Goal: Transaction & Acquisition: Purchase product/service

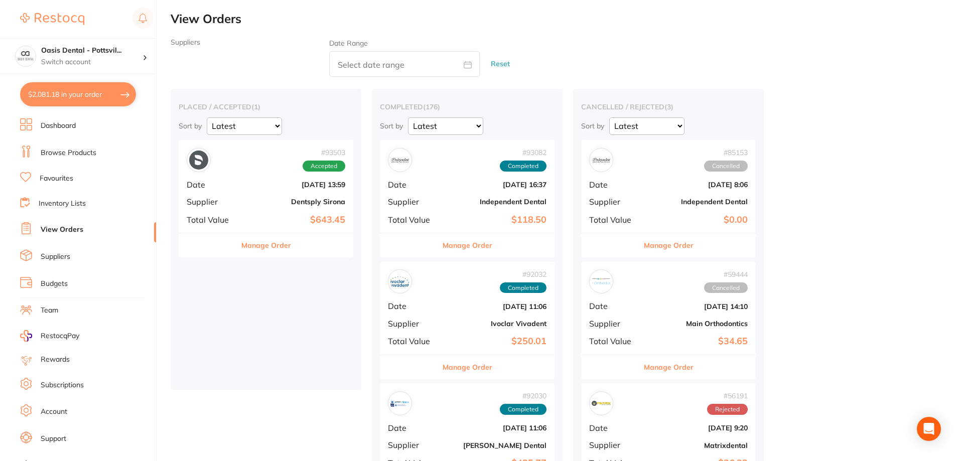
click at [62, 177] on link "Favourites" at bounding box center [57, 179] width 34 height 10
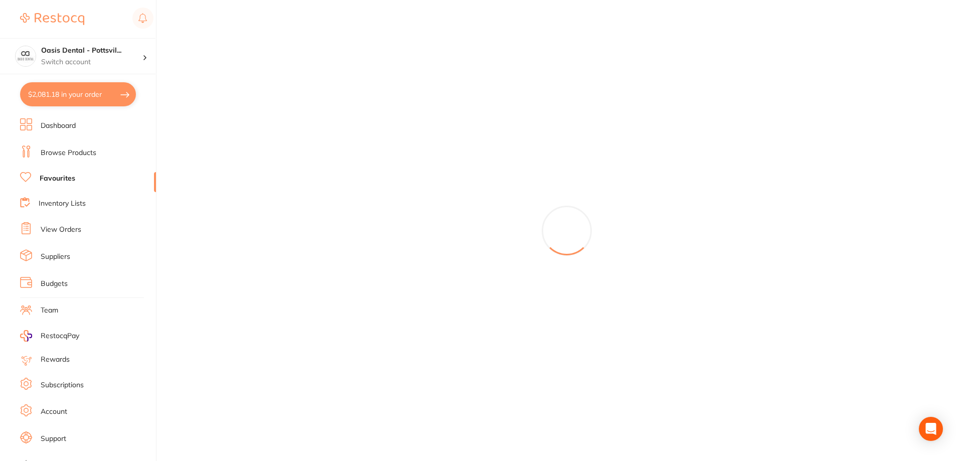
click at [67, 175] on link "Favourites" at bounding box center [58, 179] width 36 height 10
click at [87, 50] on h4 "Oasis Dental - Pottsvil..." at bounding box center [91, 51] width 101 height 10
click at [93, 86] on h4 "Oasis Dental - [GEOGRAPHIC_DATA]" at bounding box center [86, 87] width 95 height 20
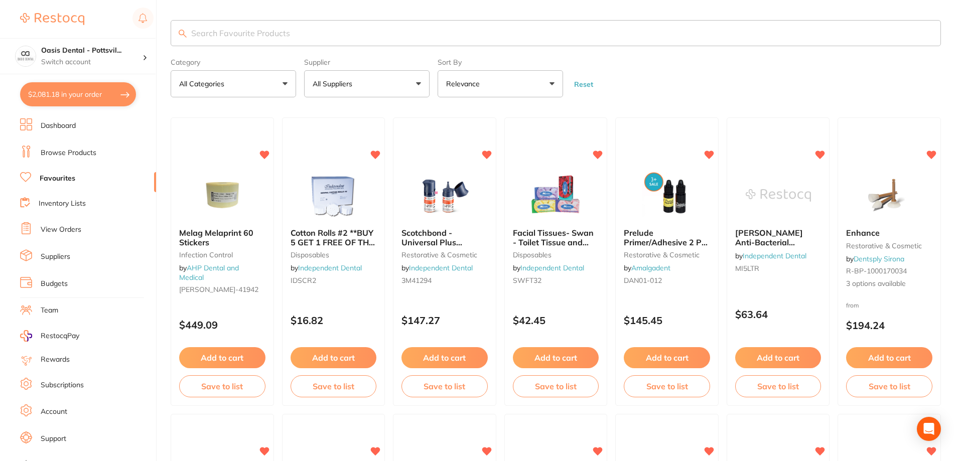
click at [53, 181] on link "Favourites" at bounding box center [58, 179] width 36 height 10
click at [422, 84] on button "All Suppliers" at bounding box center [366, 83] width 125 height 27
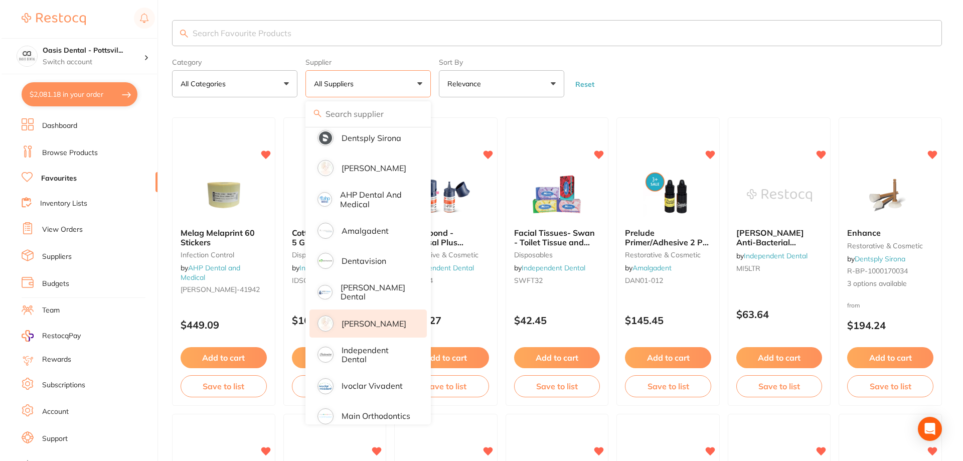
scroll to position [50, 0]
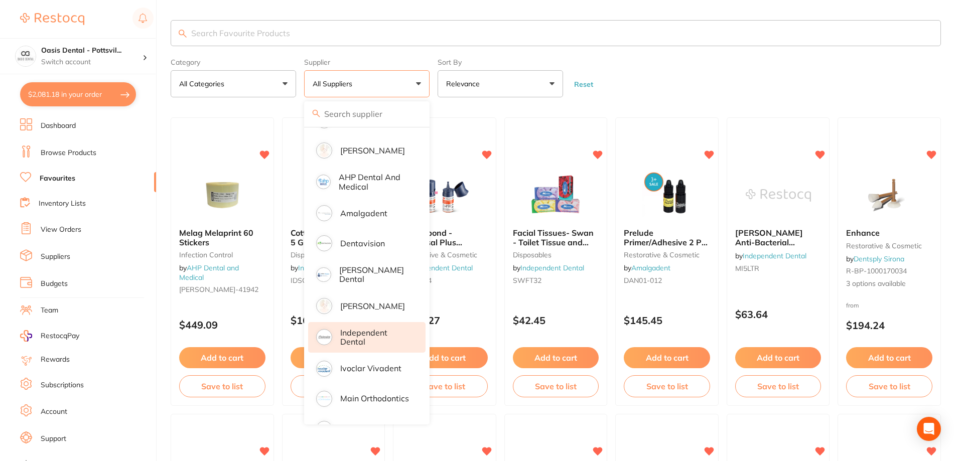
click at [349, 335] on p "Independent Dental" at bounding box center [375, 337] width 71 height 19
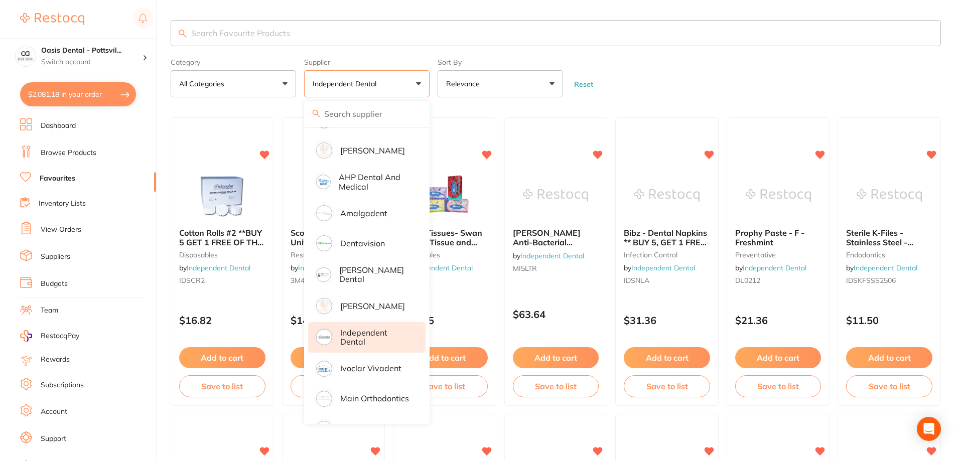
click at [246, 295] on div "Cotton Rolls #2 **BUY 5 GET 1 FREE OF THE SAME** disposables by Independent Den…" at bounding box center [222, 258] width 102 height 76
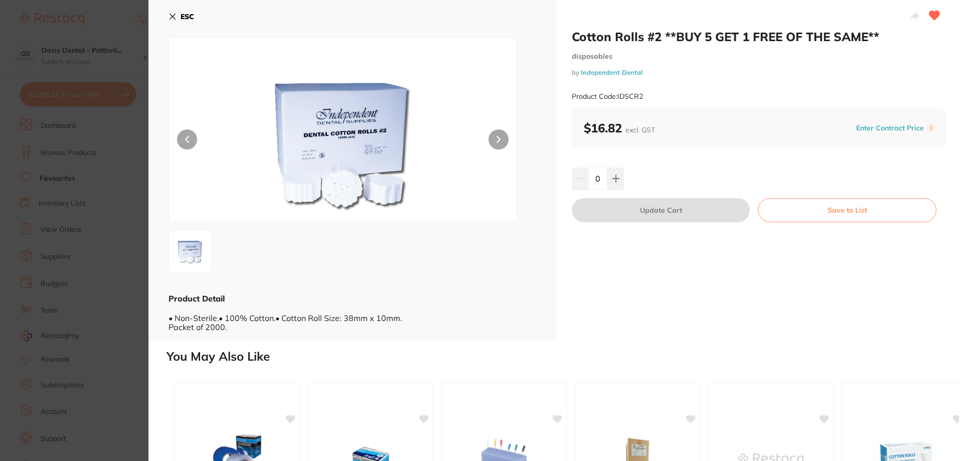
click at [170, 15] on icon at bounding box center [173, 17] width 6 height 6
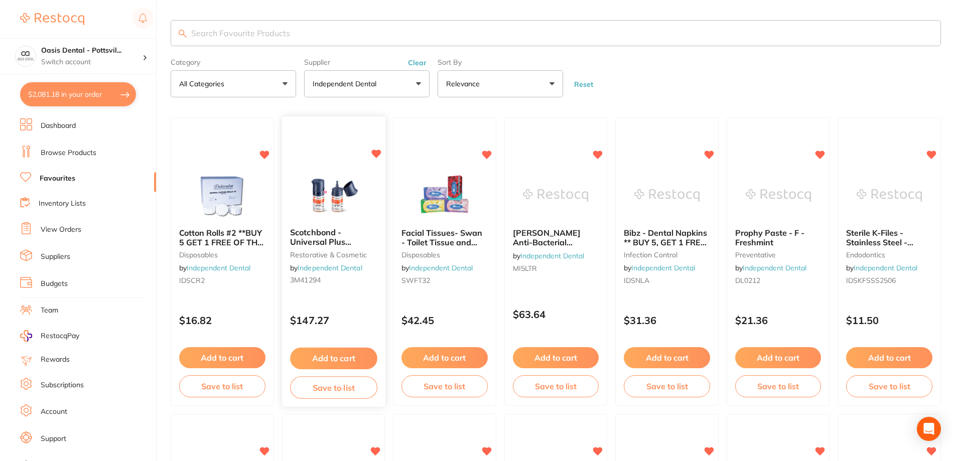
click at [338, 172] on img at bounding box center [334, 195] width 66 height 51
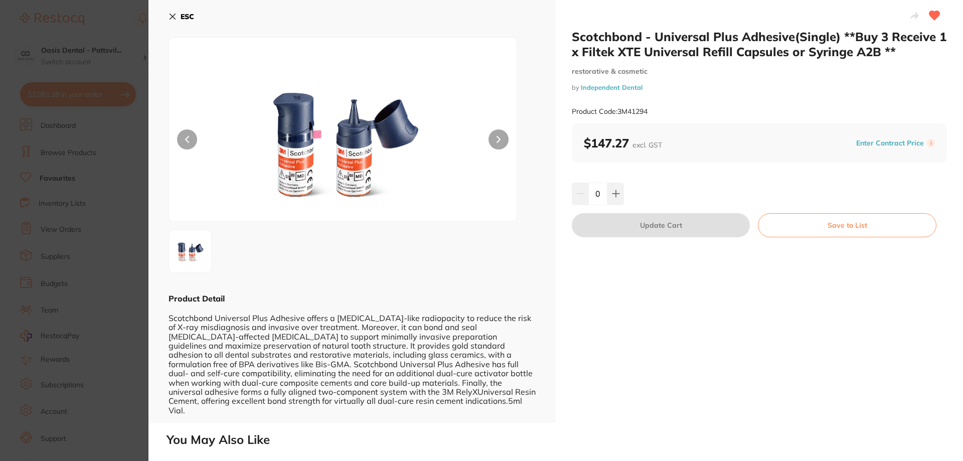
click at [174, 18] on icon at bounding box center [173, 17] width 6 height 6
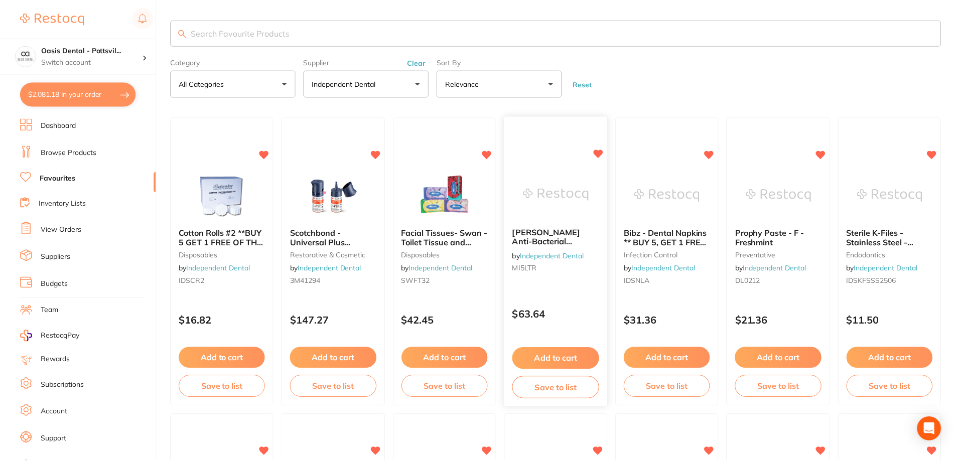
scroll to position [1, 0]
click at [460, 200] on img at bounding box center [444, 195] width 65 height 50
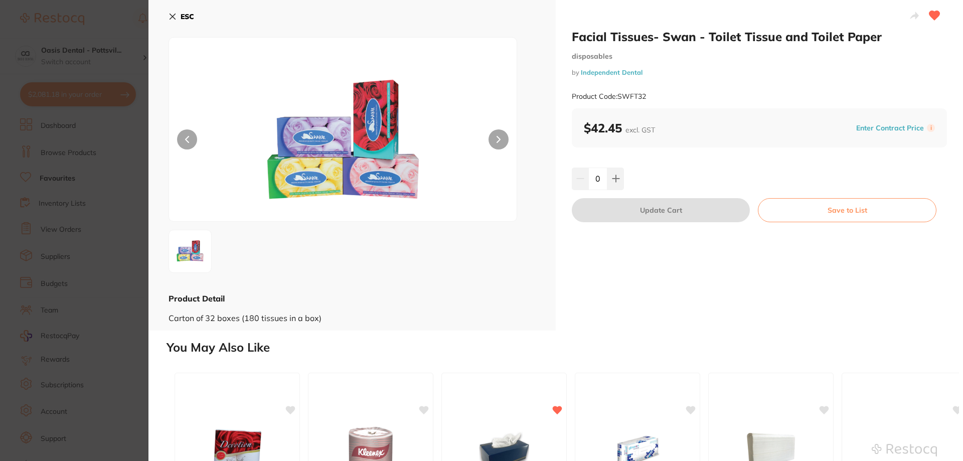
click at [169, 18] on icon at bounding box center [173, 17] width 8 height 8
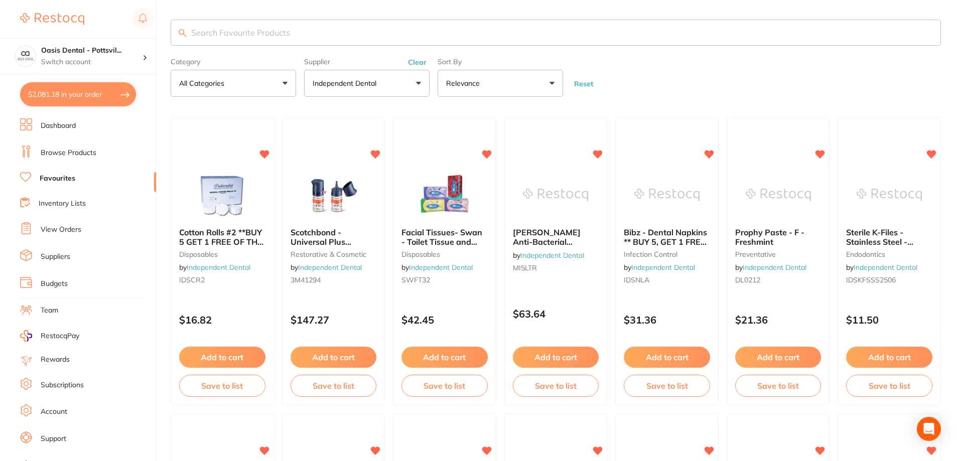
click at [583, 264] on small "MI5LTR" at bounding box center [556, 268] width 86 height 8
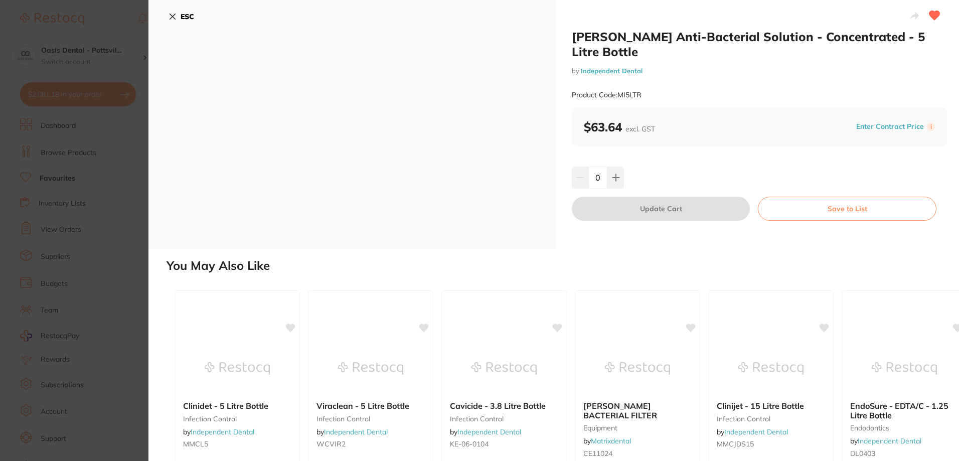
click at [168, 19] on div "ESC" at bounding box center [352, 124] width 407 height 249
click at [171, 16] on icon at bounding box center [173, 17] width 8 height 8
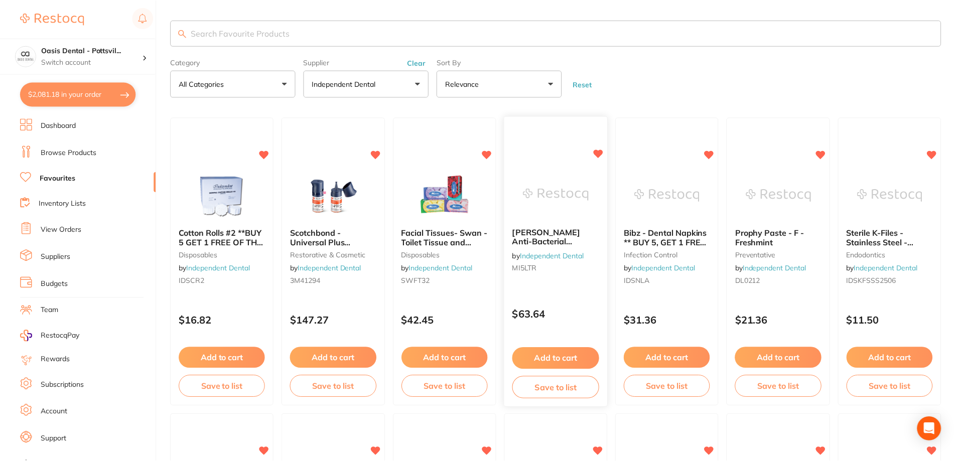
scroll to position [1, 0]
click at [660, 208] on img at bounding box center [667, 194] width 66 height 51
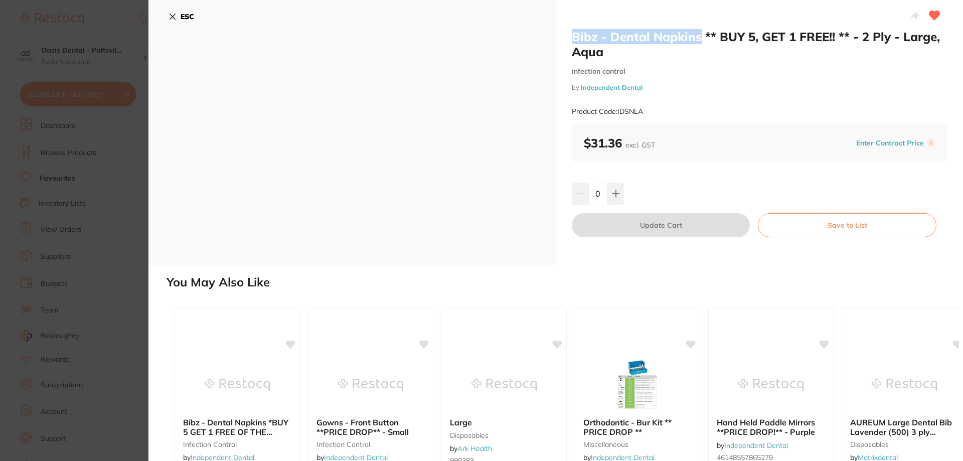
drag, startPoint x: 571, startPoint y: 37, endPoint x: 698, endPoint y: 43, distance: 127.1
click at [698, 43] on h2 "Bibz - Dental Napkins ** BUY 5, GET 1 FREE!! ** - 2 Ply - Large, Aqua" at bounding box center [759, 44] width 375 height 30
copy h2 "Bibz - Dental Napkins"
click at [930, 14] on icon at bounding box center [935, 15] width 11 height 9
click at [167, 16] on div "ESC" at bounding box center [352, 132] width 407 height 265
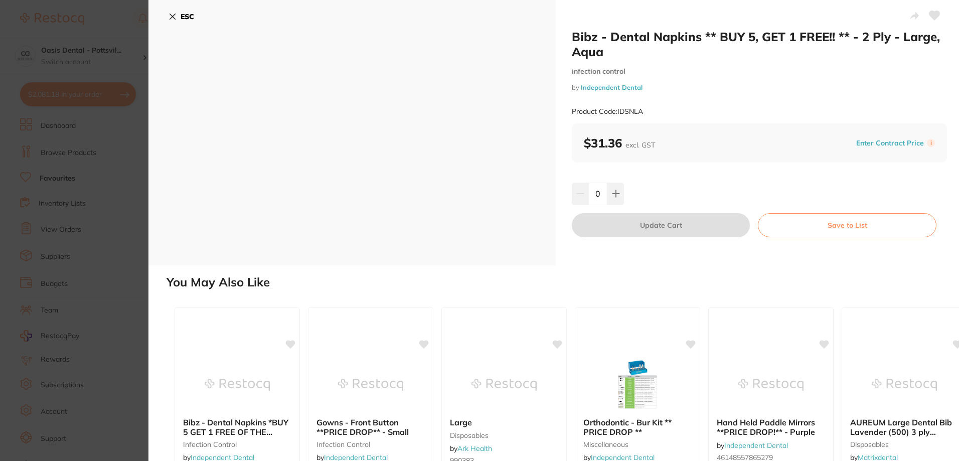
click at [171, 15] on icon at bounding box center [173, 17] width 6 height 6
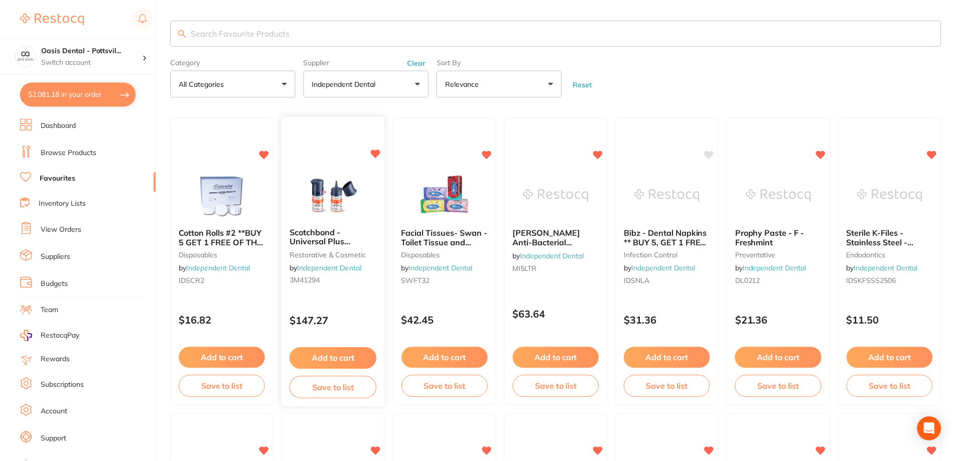
scroll to position [1, 0]
click at [709, 153] on icon at bounding box center [709, 154] width 10 height 9
click at [799, 249] on div "Prophy Paste - F - Freshmint preventative by Independent Dental DL0212" at bounding box center [778, 258] width 103 height 77
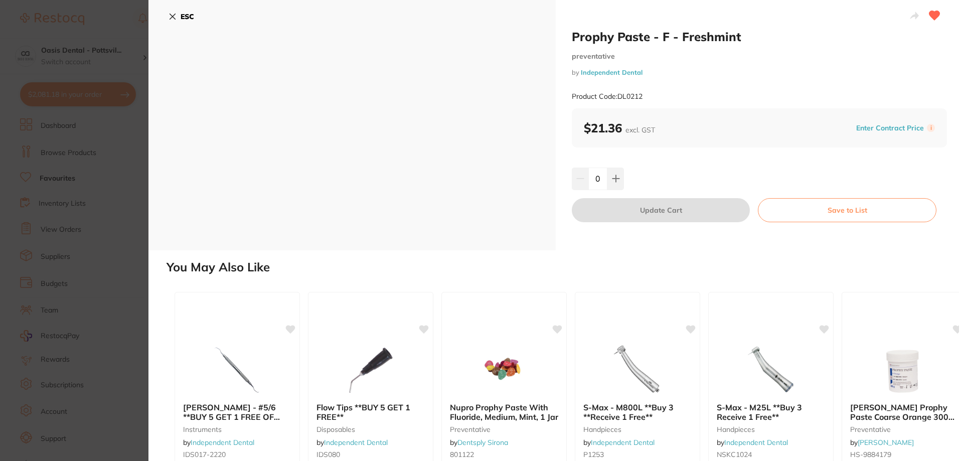
click at [173, 15] on icon at bounding box center [173, 17] width 8 height 8
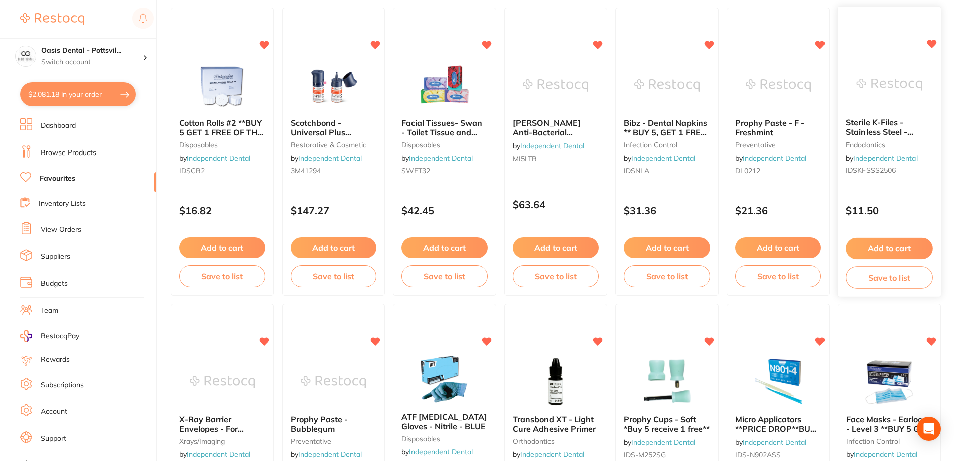
scroll to position [51, 0]
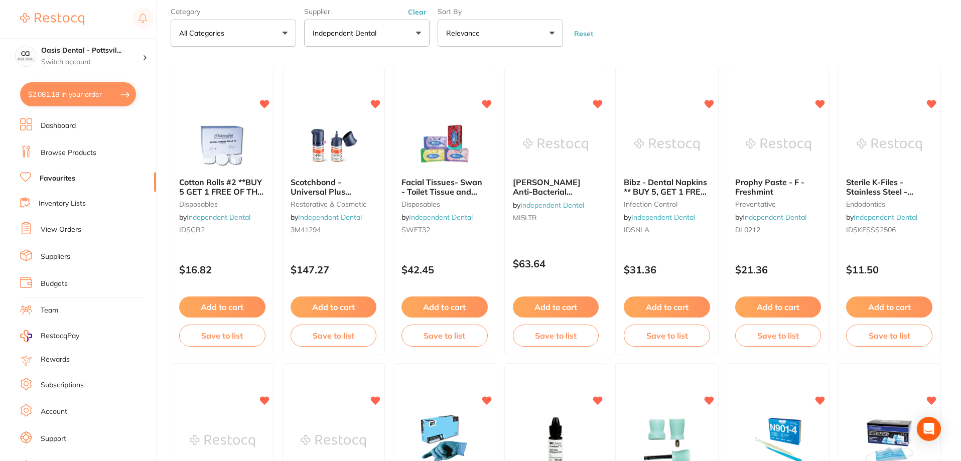
drag, startPoint x: 894, startPoint y: 157, endPoint x: 898, endPoint y: 163, distance: 7.0
click at [895, 158] on img at bounding box center [888, 144] width 65 height 50
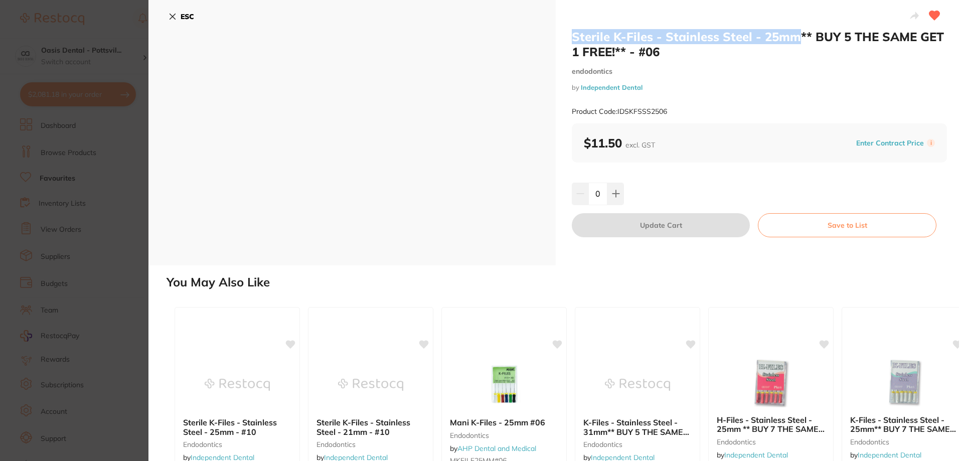
drag, startPoint x: 571, startPoint y: 37, endPoint x: 795, endPoint y: 43, distance: 223.9
click at [795, 43] on h2 "Sterile K-Files - Stainless Steel - 25mm** BUY 5 THE SAME GET 1 FREE!** - #06" at bounding box center [759, 44] width 375 height 30
copy h2 "Sterile K-Files - Stainless Steel - 25mm"
click at [175, 18] on icon at bounding box center [173, 17] width 8 height 8
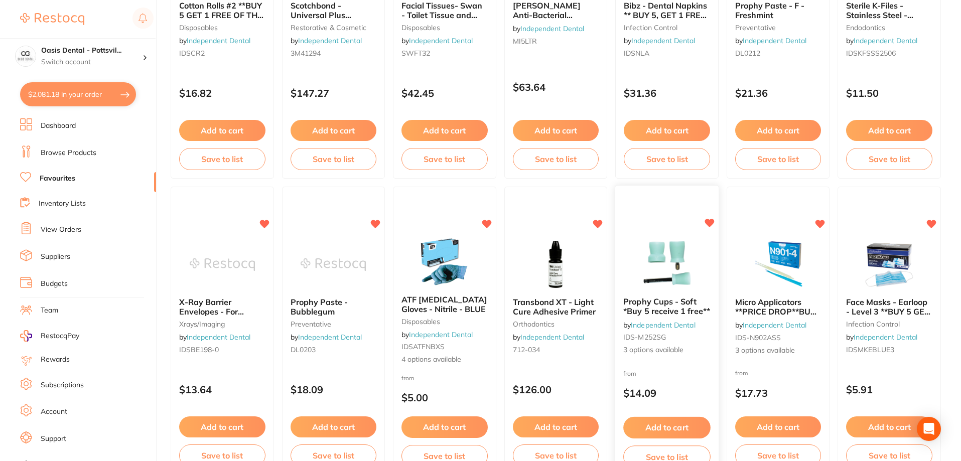
scroll to position [251, 0]
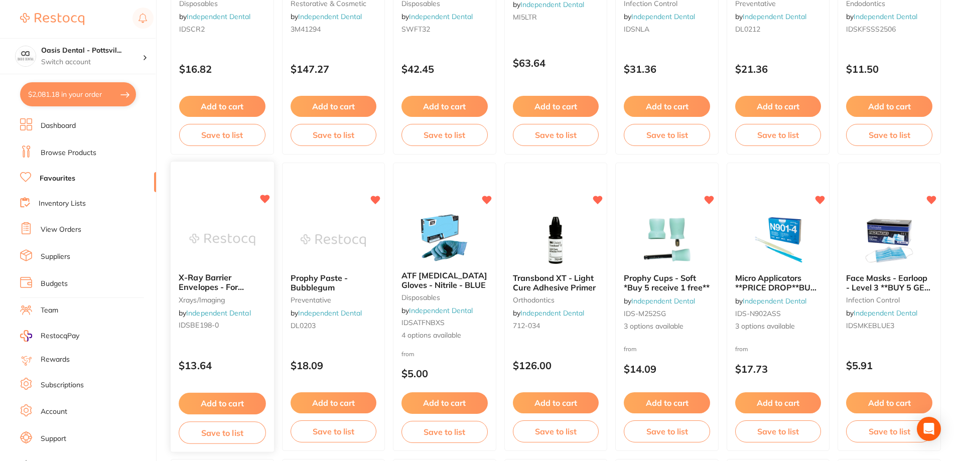
click at [248, 273] on b "X-Ray Barrier Envelopes - For Periapical Film **PRICE DROP **BUY 5 RECEIVE 1 FR…" at bounding box center [222, 282] width 87 height 19
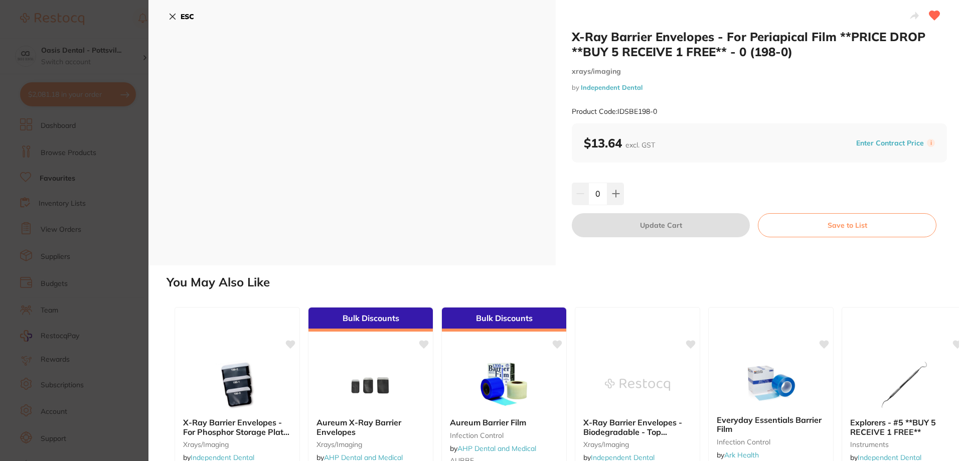
click at [171, 15] on icon at bounding box center [173, 17] width 6 height 6
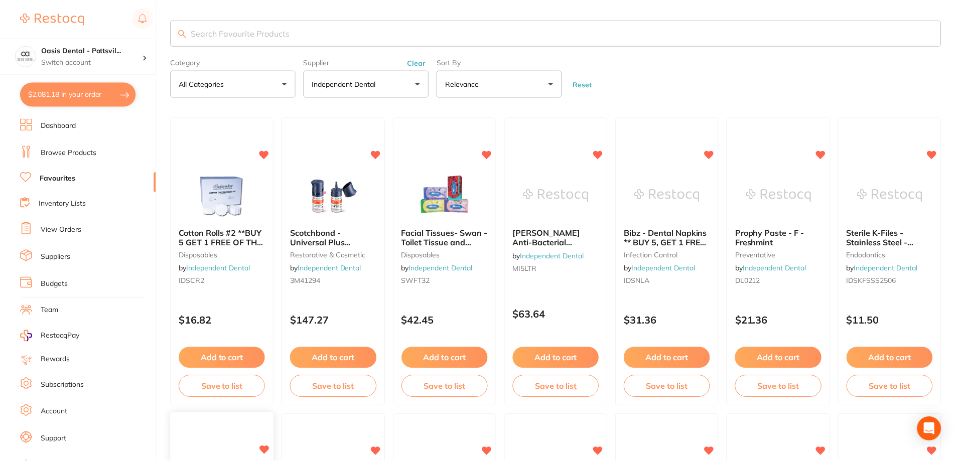
scroll to position [251, 0]
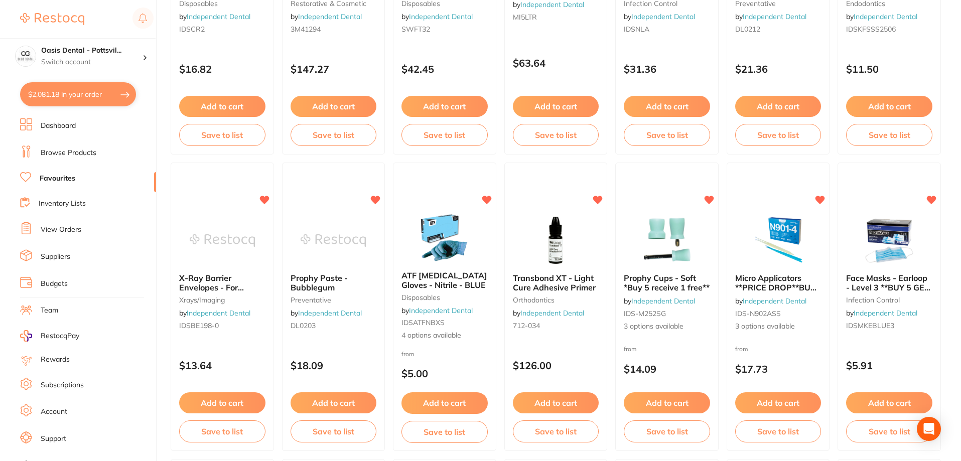
click at [359, 284] on b "Prophy Paste - Bubblegum" at bounding box center [334, 282] width 86 height 19
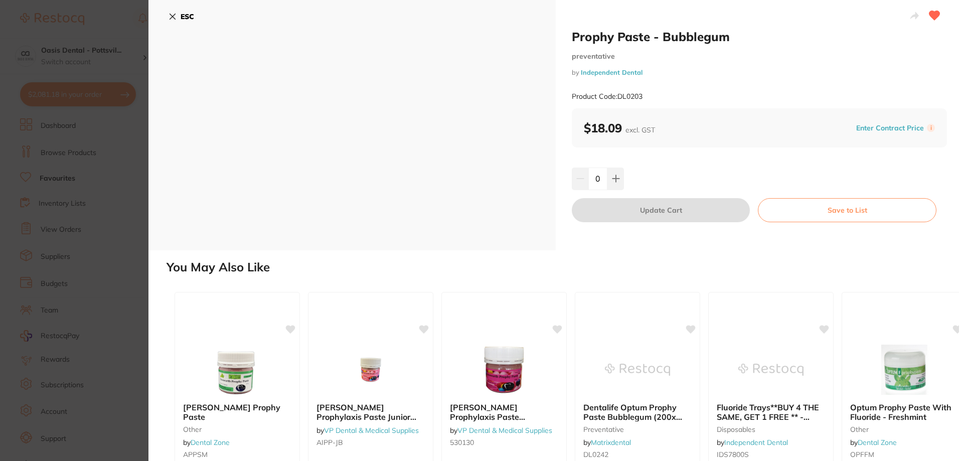
click at [177, 18] on button "ESC" at bounding box center [182, 16] width 26 height 17
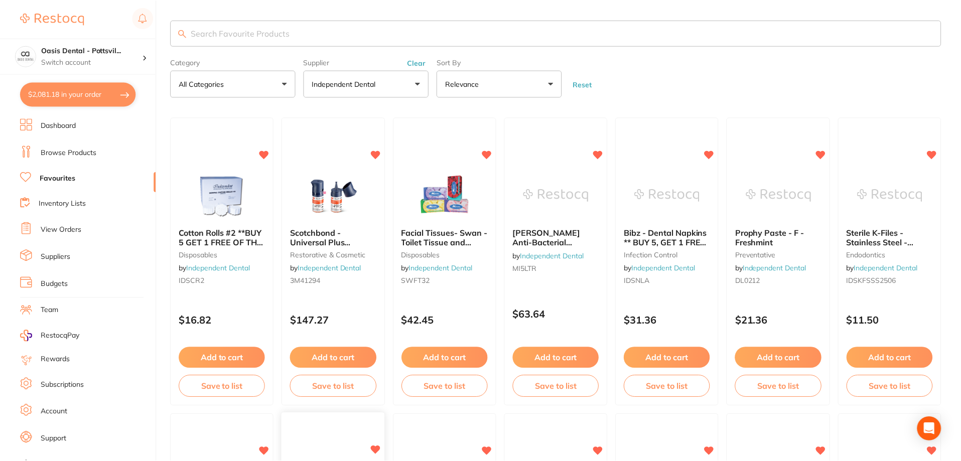
scroll to position [251, 0]
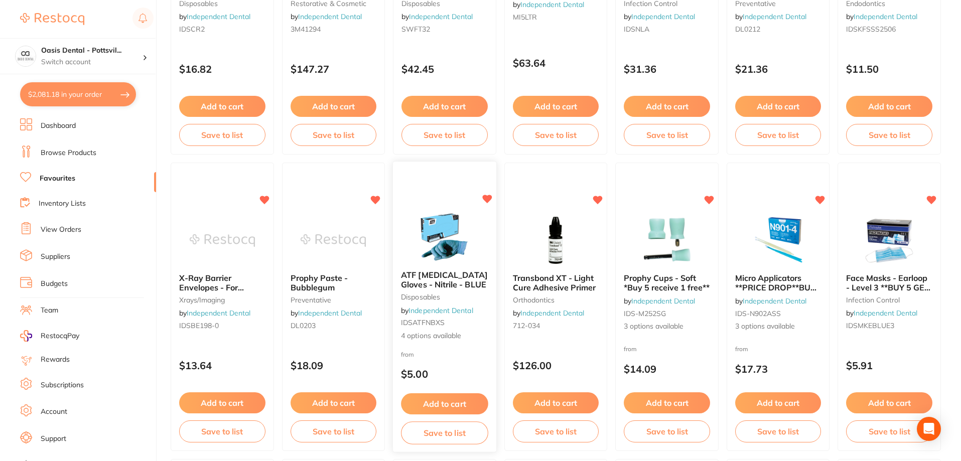
click at [456, 231] on img at bounding box center [444, 237] width 66 height 51
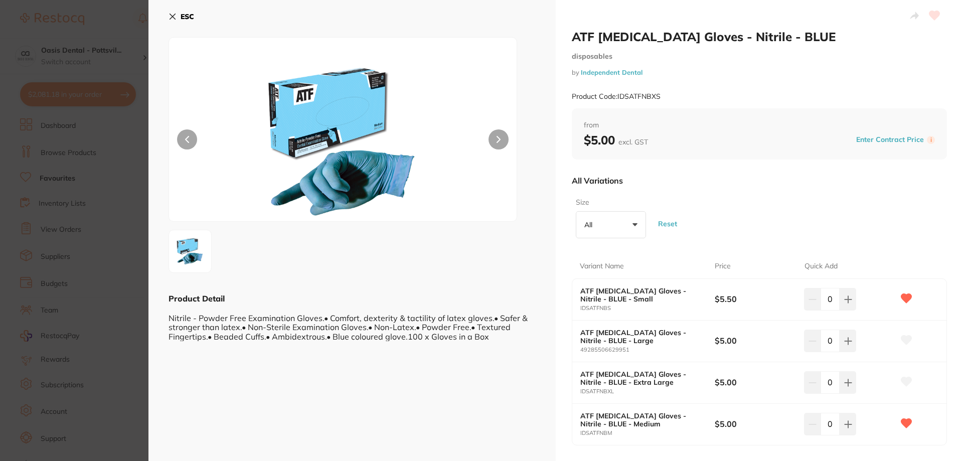
click at [170, 13] on icon at bounding box center [173, 17] width 8 height 8
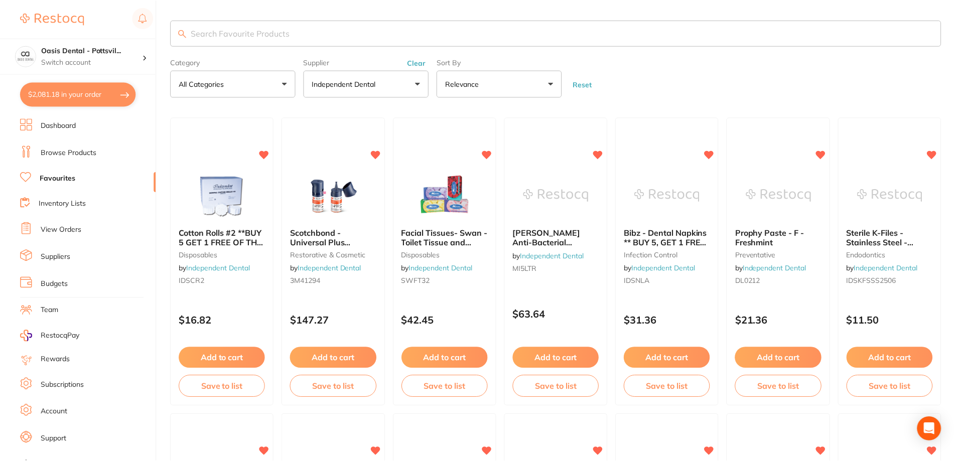
scroll to position [251, 0]
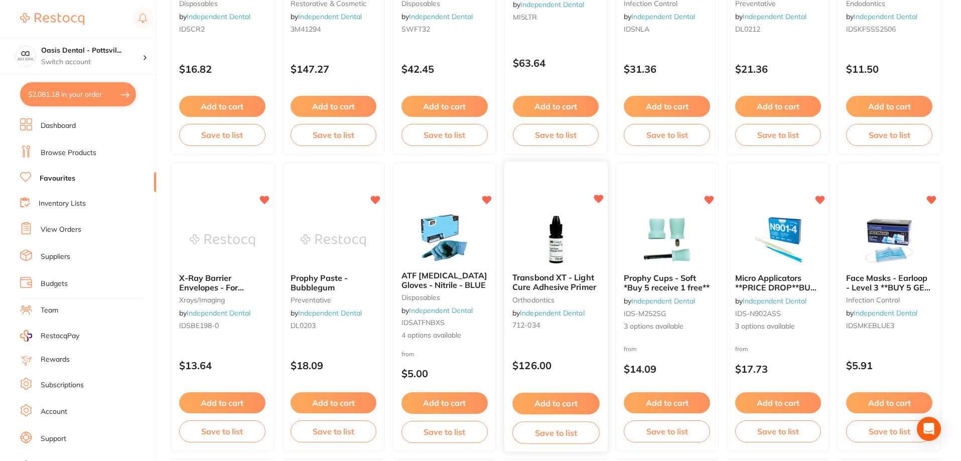
click at [578, 229] on img at bounding box center [556, 240] width 66 height 51
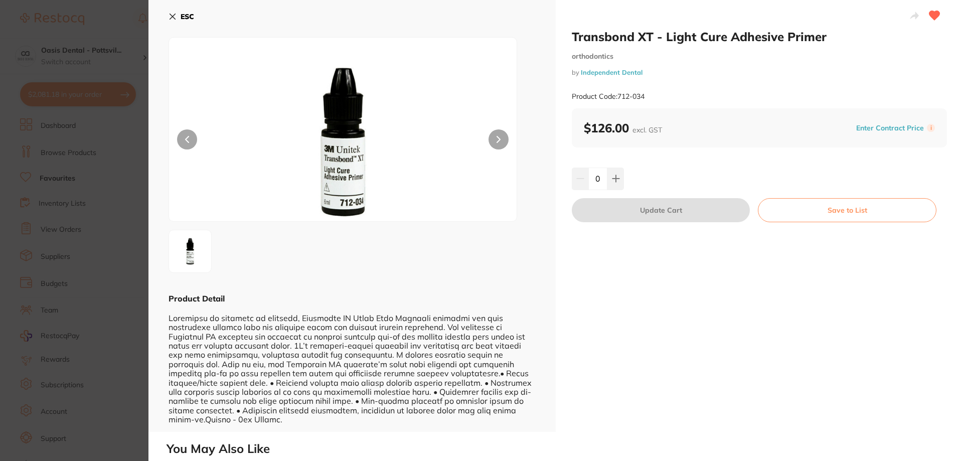
scroll to position [50, 0]
click at [172, 16] on icon at bounding box center [173, 17] width 6 height 6
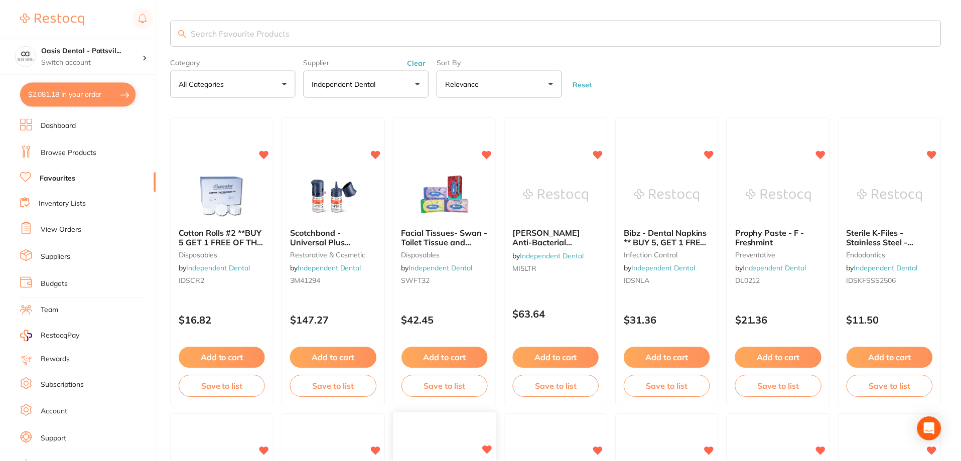
scroll to position [251, 0]
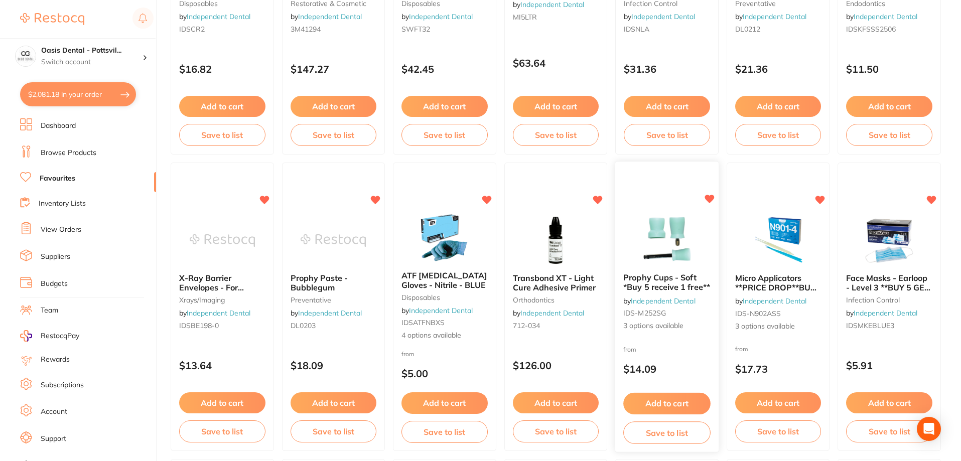
click at [696, 230] on img at bounding box center [667, 240] width 66 height 51
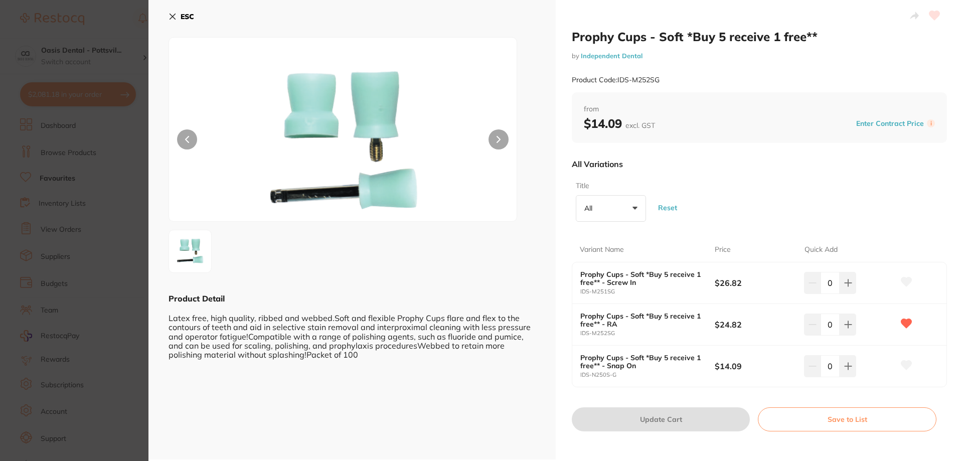
click at [170, 16] on icon at bounding box center [173, 17] width 8 height 8
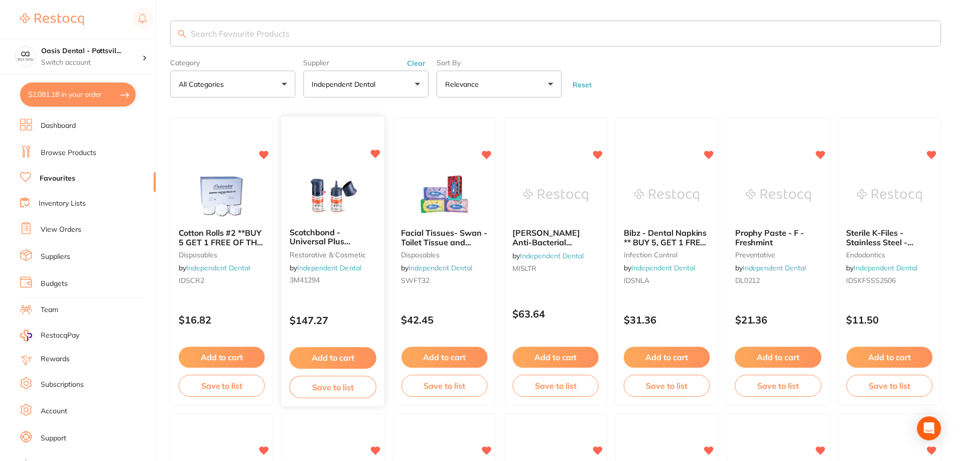
scroll to position [251, 0]
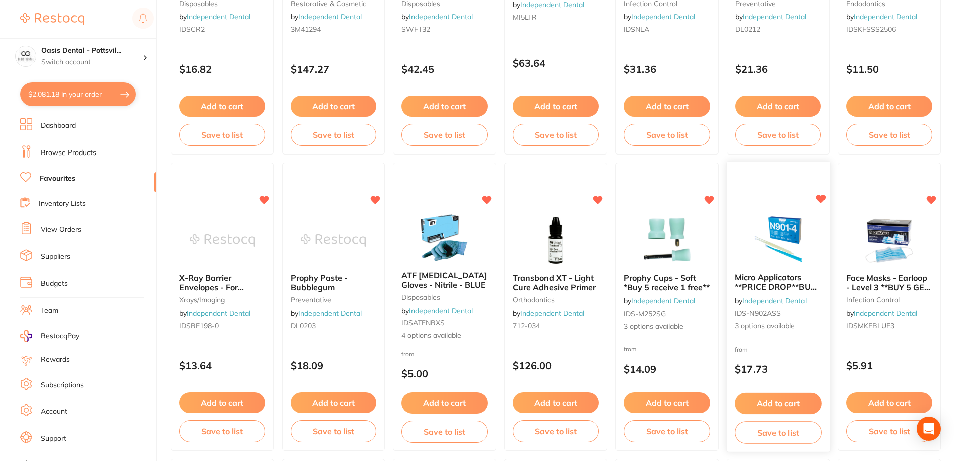
click at [790, 196] on div "Micro Applicators **PRICE DROP**BUY 5 GET 1 FREE** by Independent Dental IDS-N9…" at bounding box center [778, 308] width 104 height 292
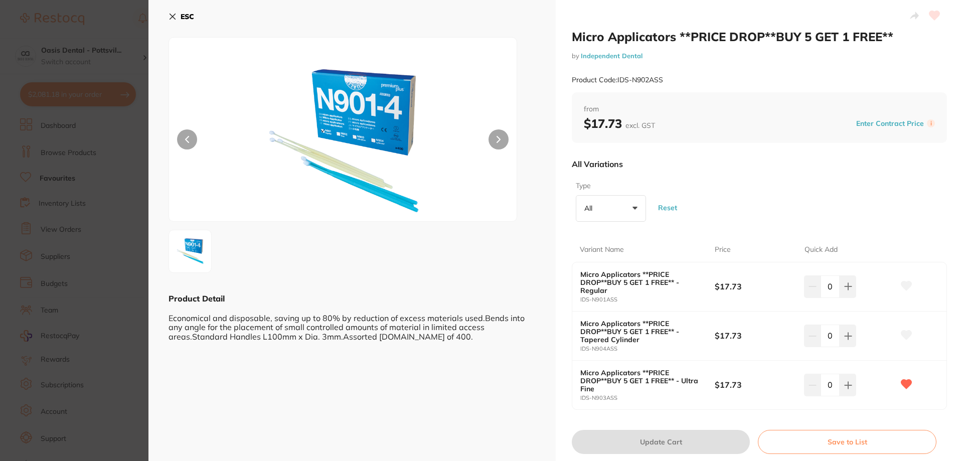
click at [173, 19] on icon at bounding box center [173, 17] width 8 height 8
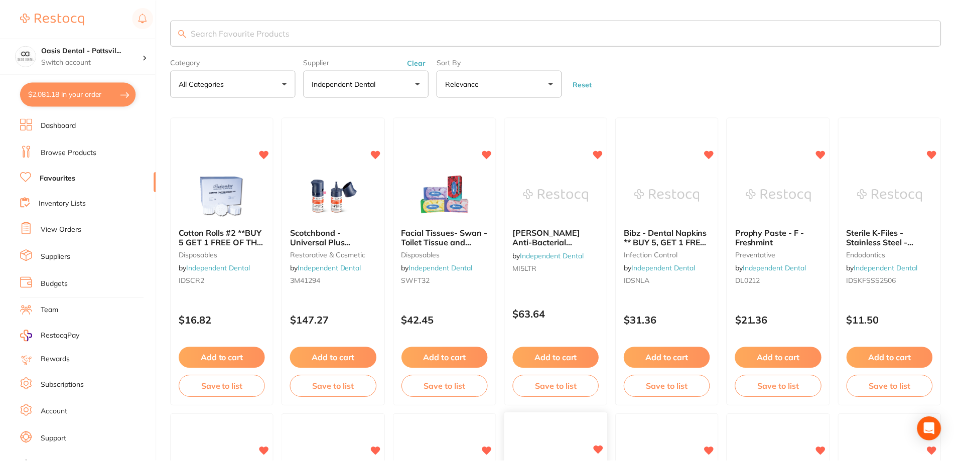
scroll to position [251, 0]
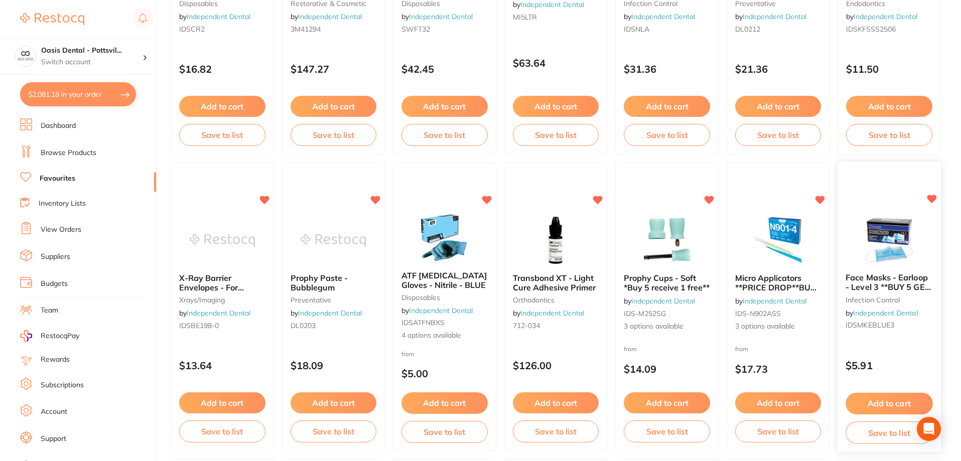
click at [895, 209] on div "Face Masks - Earloop - Level 3 **BUY 5 GET 1 FREE, BUY 30 GET 10 FREE** infecti…" at bounding box center [889, 308] width 104 height 292
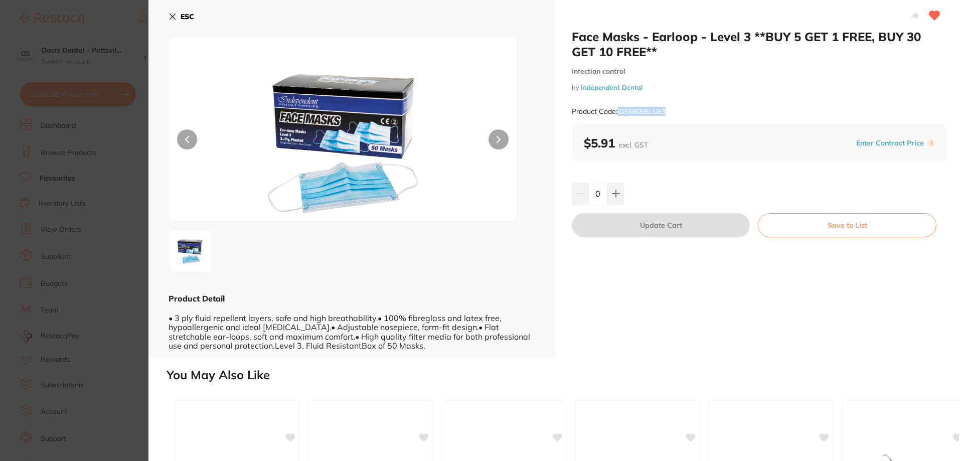
drag, startPoint x: 618, startPoint y: 110, endPoint x: 665, endPoint y: 112, distance: 47.2
click at [665, 112] on small "Product Code: IDSMKEBLUE3" at bounding box center [619, 111] width 94 height 9
copy small "IDSMKEBLUE3"
click at [173, 16] on icon at bounding box center [173, 17] width 6 height 6
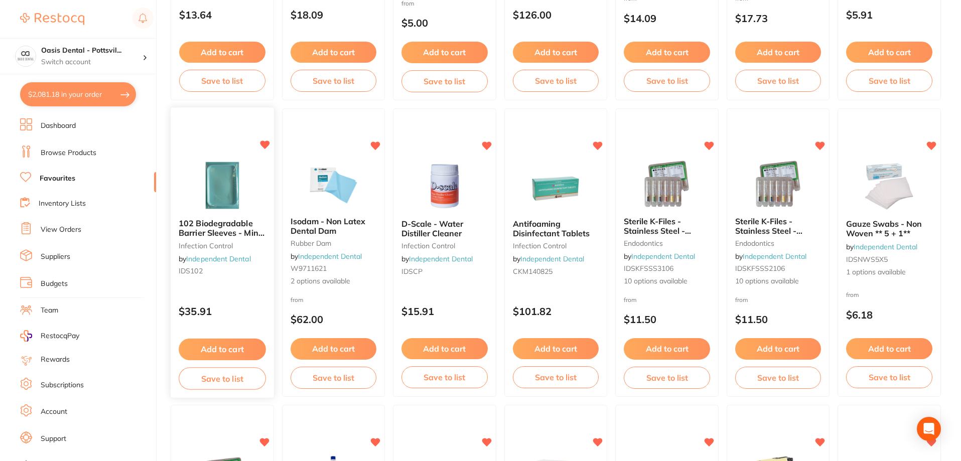
scroll to position [603, 0]
click at [236, 134] on div "102 Biodegradable Barrier Sleeves - Mini Tray Sleeve *Buy 5 receive 1 free** in…" at bounding box center [222, 253] width 104 height 292
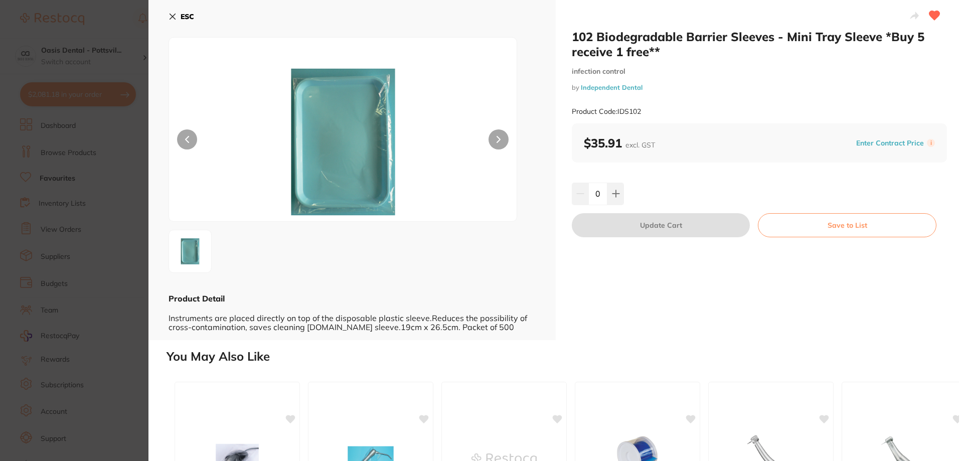
click at [176, 13] on icon at bounding box center [173, 17] width 8 height 8
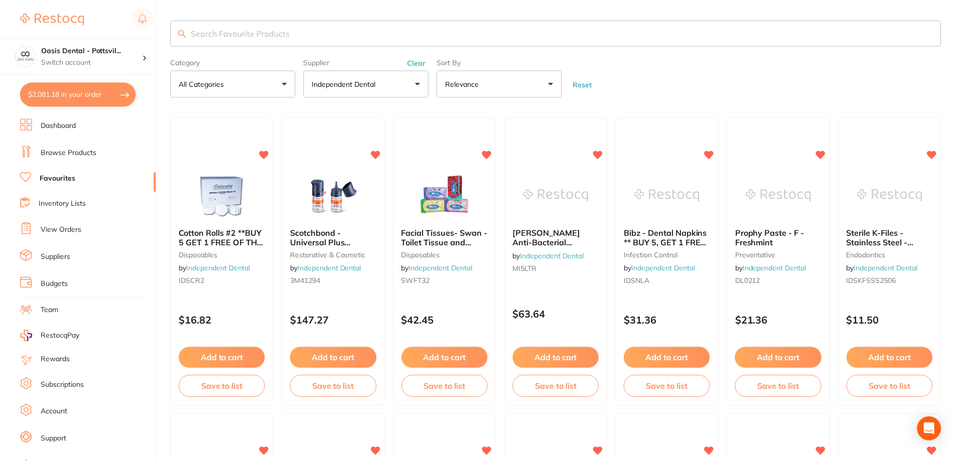
scroll to position [603, 0]
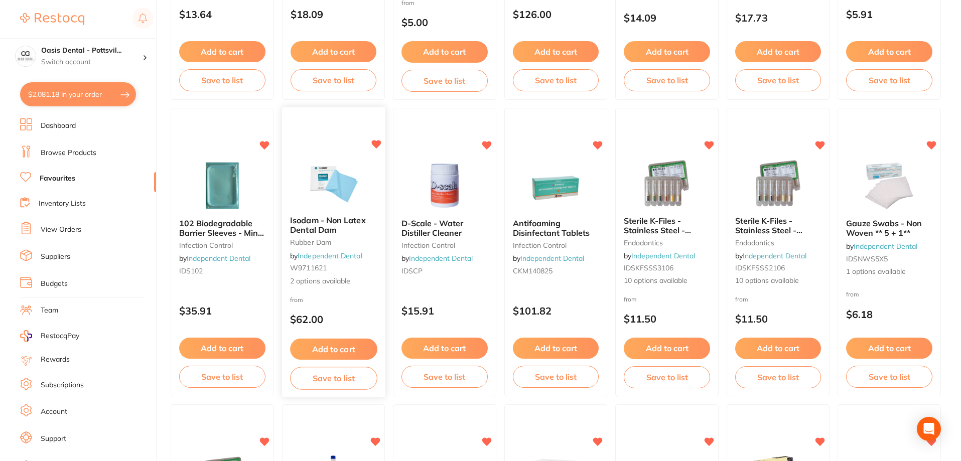
click at [367, 233] on b "Isodam - Non Latex Dental Dam" at bounding box center [333, 225] width 87 height 19
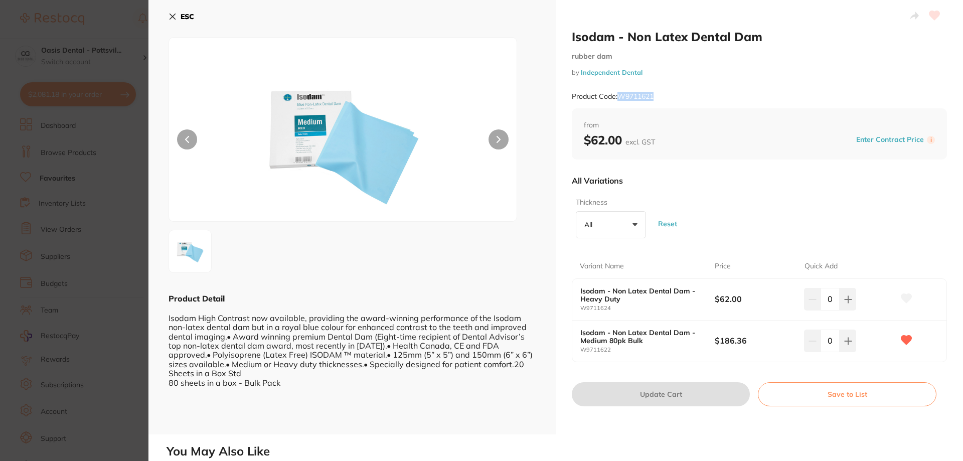
drag, startPoint x: 619, startPoint y: 96, endPoint x: 655, endPoint y: 97, distance: 36.1
click at [654, 97] on small "Product Code: W9711621" at bounding box center [613, 96] width 82 height 9
copy small "W9711621"
click at [168, 14] on div "ESC Product Detail Isodam High Contrast now available, providing the award-winn…" at bounding box center [352, 217] width 407 height 435
click at [172, 15] on icon at bounding box center [173, 17] width 8 height 8
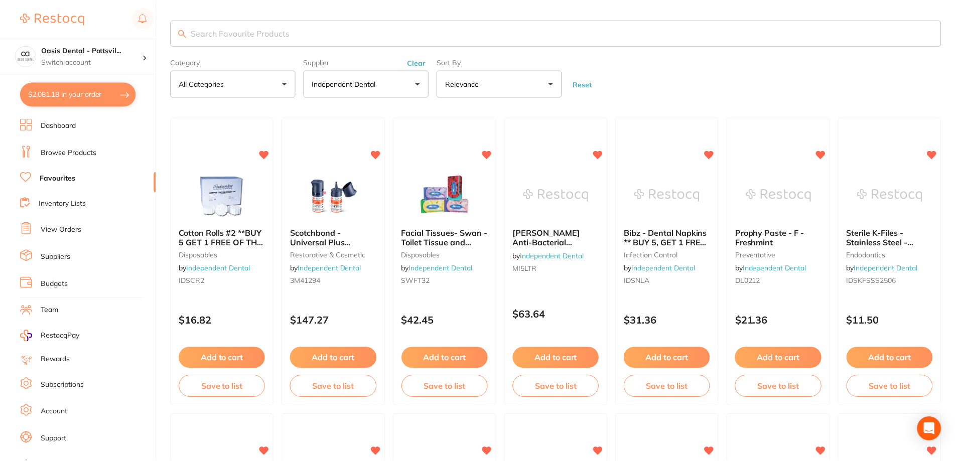
scroll to position [603, 0]
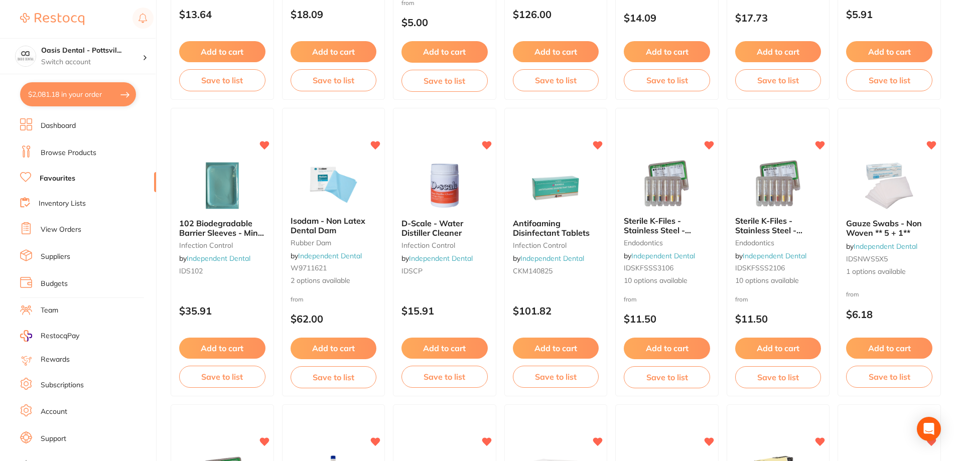
click at [470, 207] on img at bounding box center [444, 186] width 65 height 50
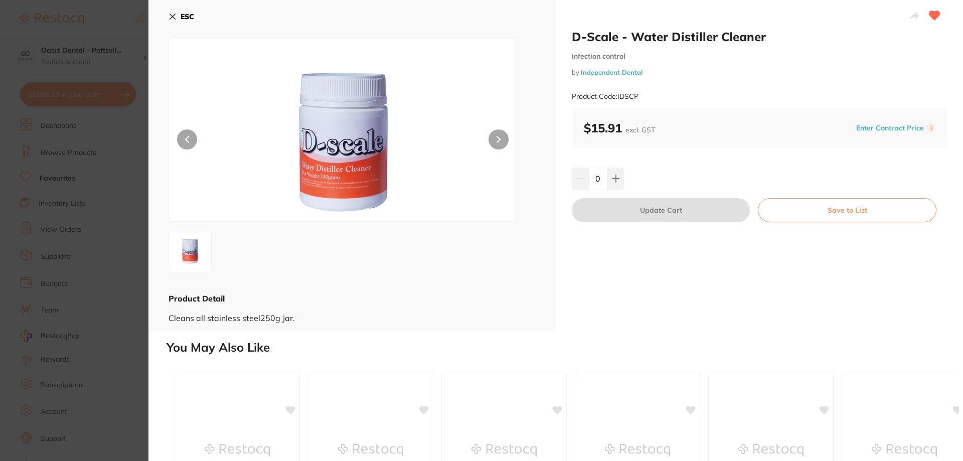
click at [171, 17] on icon at bounding box center [173, 17] width 8 height 8
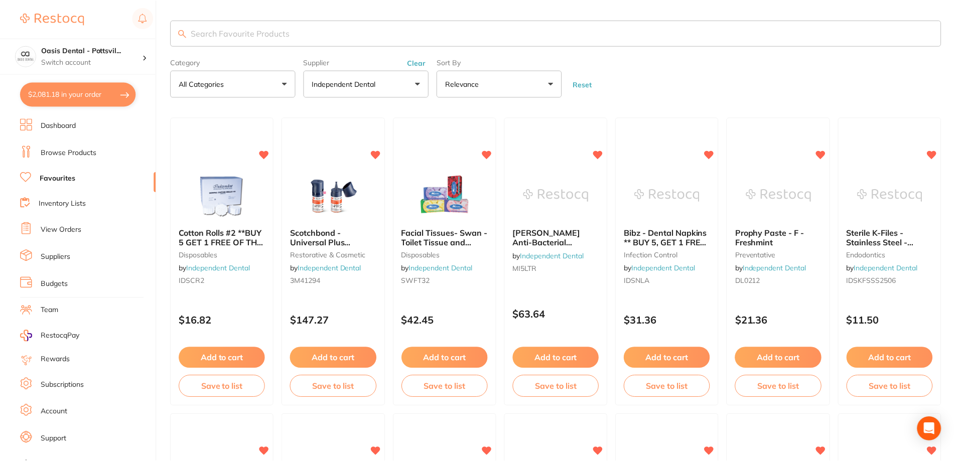
scroll to position [603, 0]
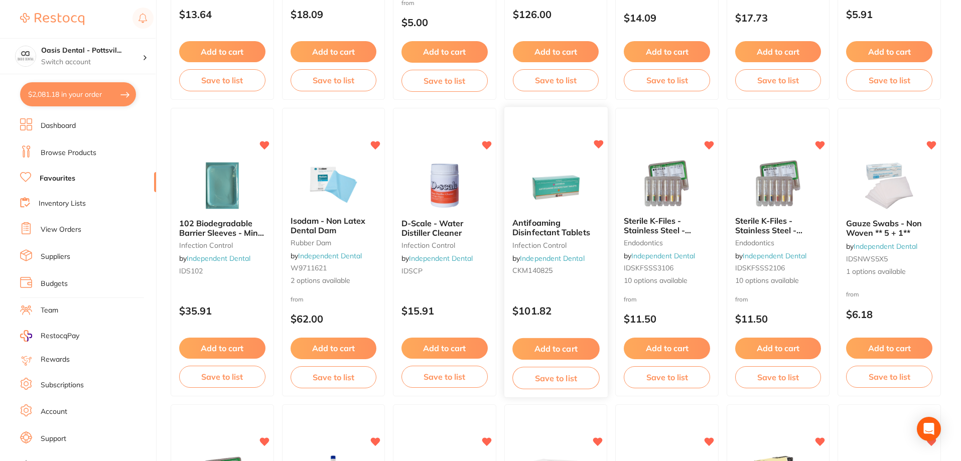
click at [594, 188] on div at bounding box center [555, 185] width 103 height 51
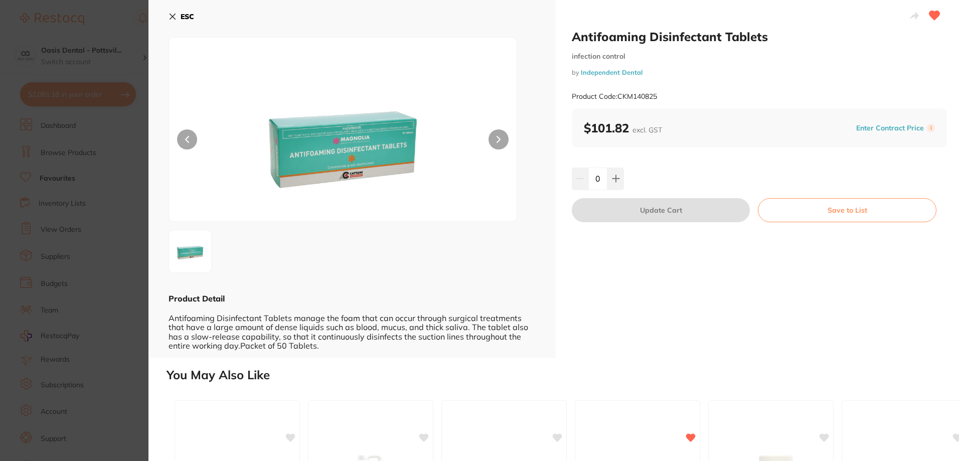
click at [174, 14] on icon at bounding box center [173, 17] width 8 height 8
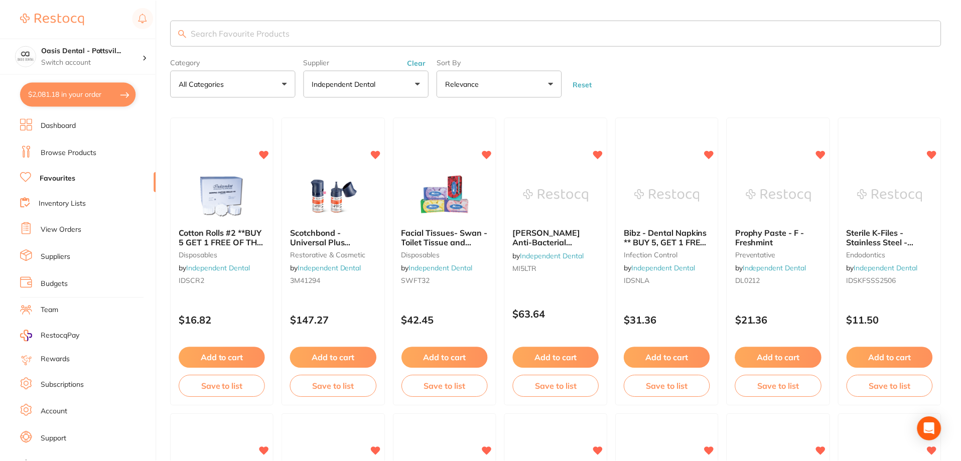
scroll to position [603, 0]
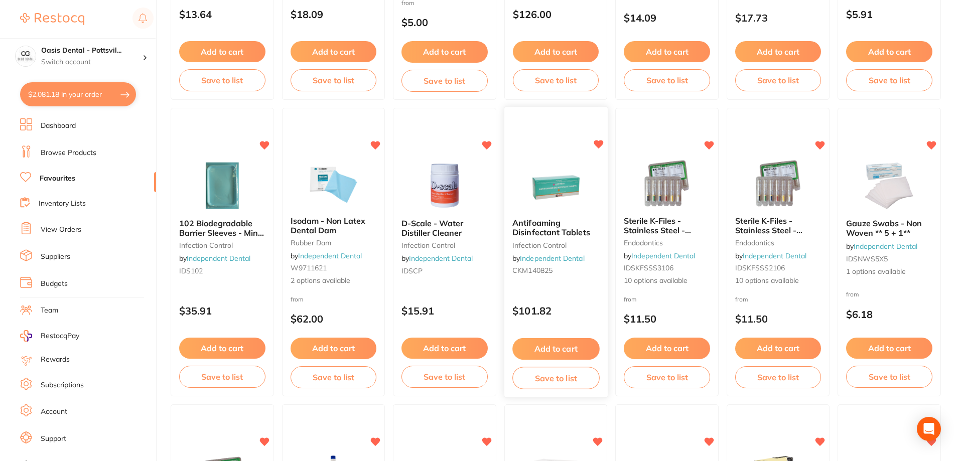
click at [557, 144] on div "Antifoaming Disinfectant Tablets infection control by Independent Dental CKM140…" at bounding box center [556, 253] width 104 height 292
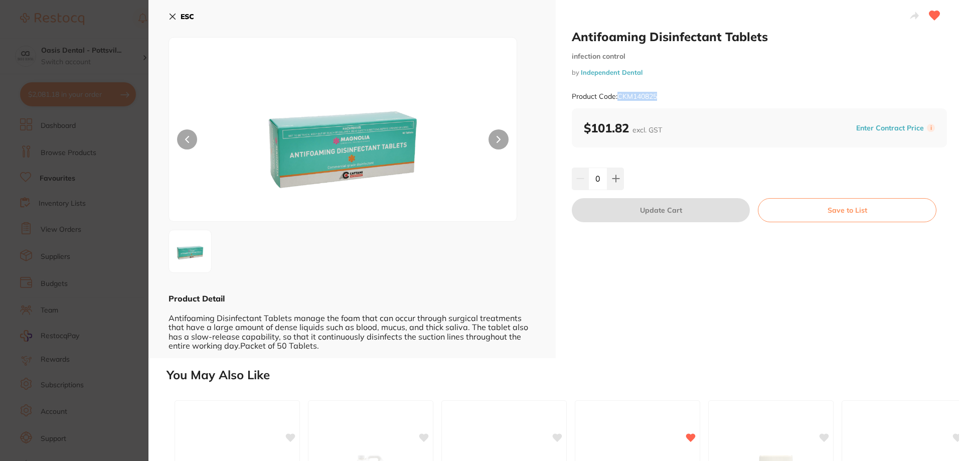
drag, startPoint x: 619, startPoint y: 96, endPoint x: 659, endPoint y: 96, distance: 40.6
click at [659, 96] on div "Product Code: CKM140825" at bounding box center [759, 96] width 375 height 25
copy small "CKM140825"
click at [172, 18] on icon at bounding box center [173, 17] width 8 height 8
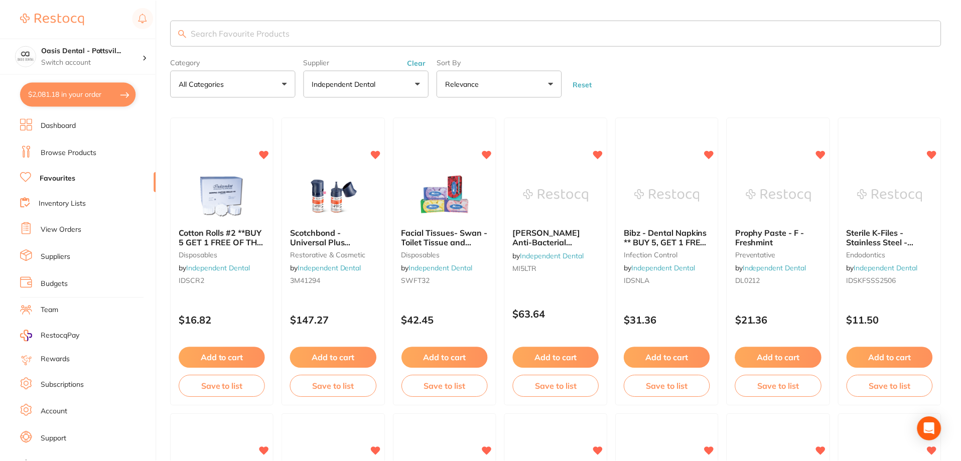
scroll to position [603, 0]
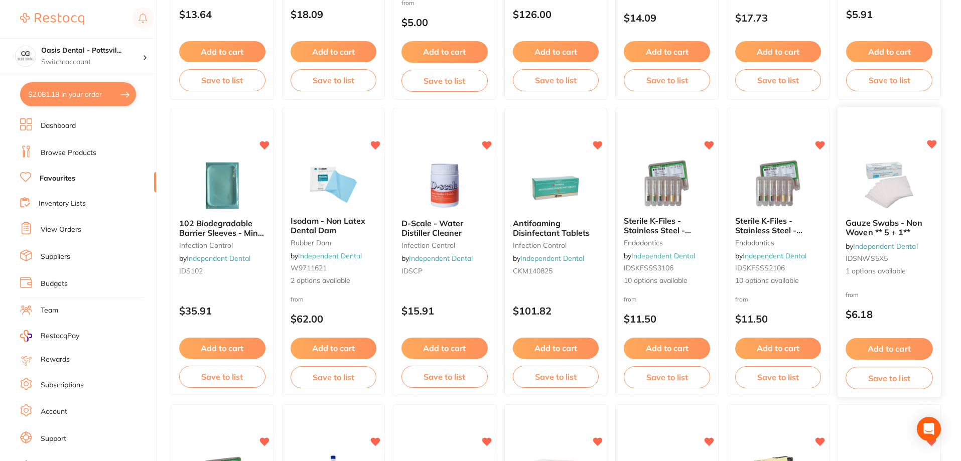
click at [906, 296] on div "from $6.18" at bounding box center [888, 308] width 103 height 36
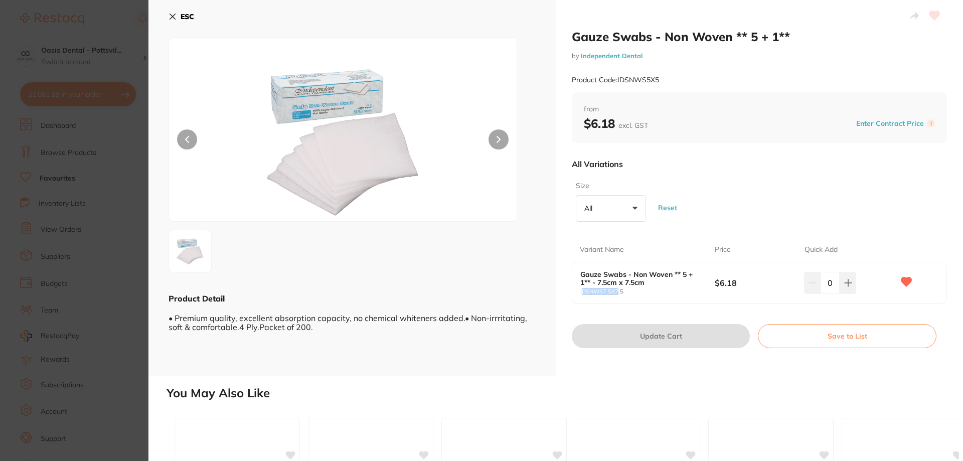
drag, startPoint x: 580, startPoint y: 292, endPoint x: 617, endPoint y: 292, distance: 36.6
click at [617, 292] on small "IDSNWS7.5X7.5" at bounding box center [648, 292] width 134 height 7
click at [587, 295] on small "IDSNWS7.5X7.5" at bounding box center [648, 292] width 134 height 7
click at [577, 293] on div "Gauze Swabs - Non Woven ** 5 + 1** - 7.5cm x 7.5cm IDSNWS7.5X7.5 $6.18 0" at bounding box center [760, 282] width 374 height 41
drag, startPoint x: 577, startPoint y: 292, endPoint x: 623, endPoint y: 293, distance: 46.2
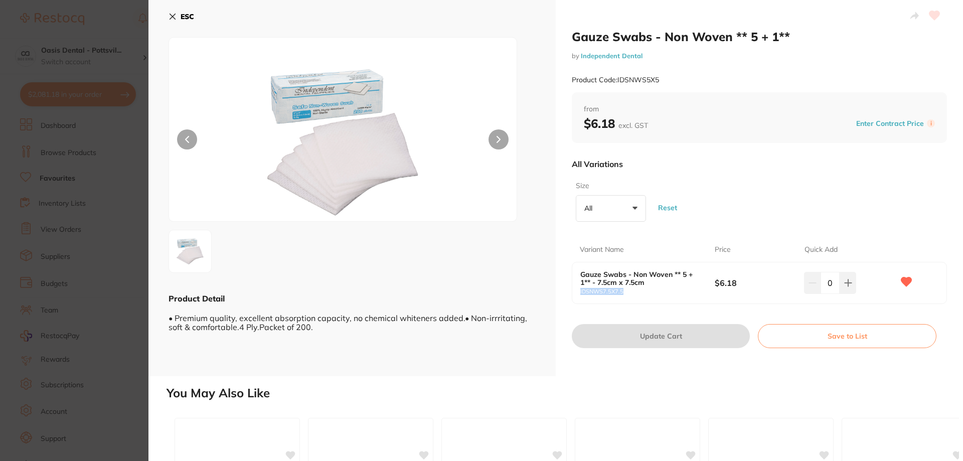
click at [623, 293] on div "Gauze Swabs - Non Woven ** 5 + 1** - 7.5cm x 7.5cm IDSNWS7.5X7.5 $6.18 0" at bounding box center [760, 282] width 374 height 41
copy small "IDSNWS7.5X7.5"
click at [171, 14] on icon at bounding box center [173, 17] width 6 height 6
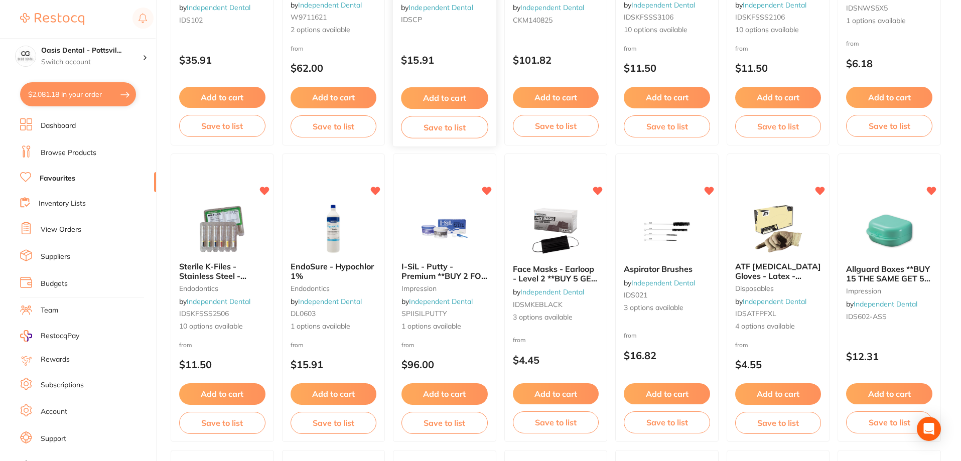
scroll to position [904, 0]
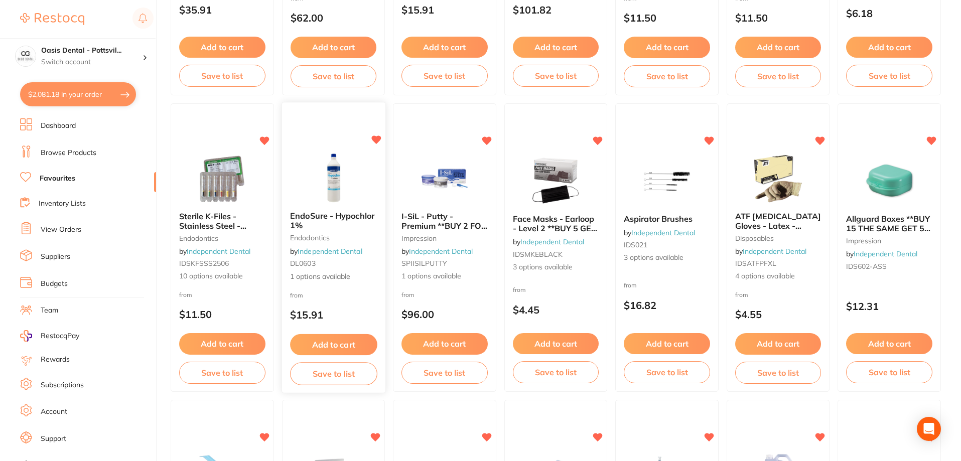
click at [357, 170] on img at bounding box center [334, 178] width 66 height 51
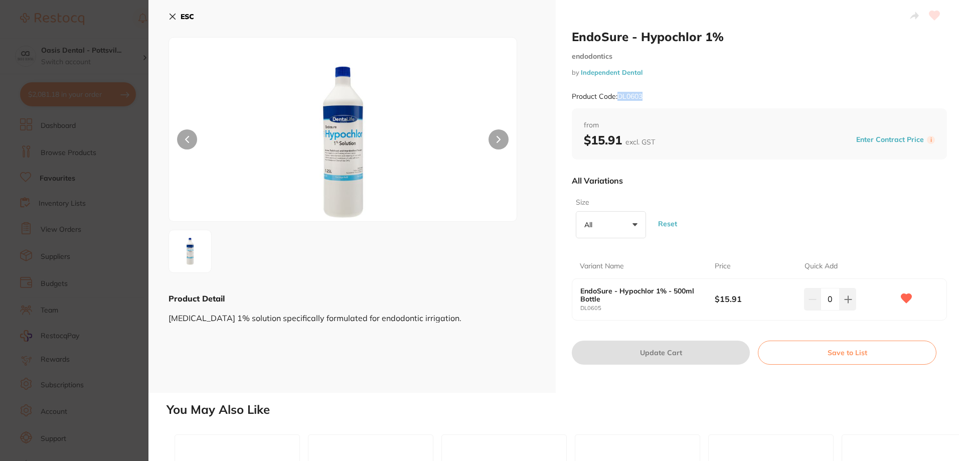
drag, startPoint x: 618, startPoint y: 96, endPoint x: 649, endPoint y: 96, distance: 31.1
click at [649, 96] on div "Product Code: DL0603" at bounding box center [759, 96] width 375 height 25
drag, startPoint x: 640, startPoint y: 100, endPoint x: 647, endPoint y: 378, distance: 278.0
click at [641, 383] on div "EndoSure - Hypochlor 1% endodontics by Independent Dental Product Code: DL0603 …" at bounding box center [759, 196] width 407 height 393
click at [171, 17] on icon at bounding box center [173, 17] width 8 height 8
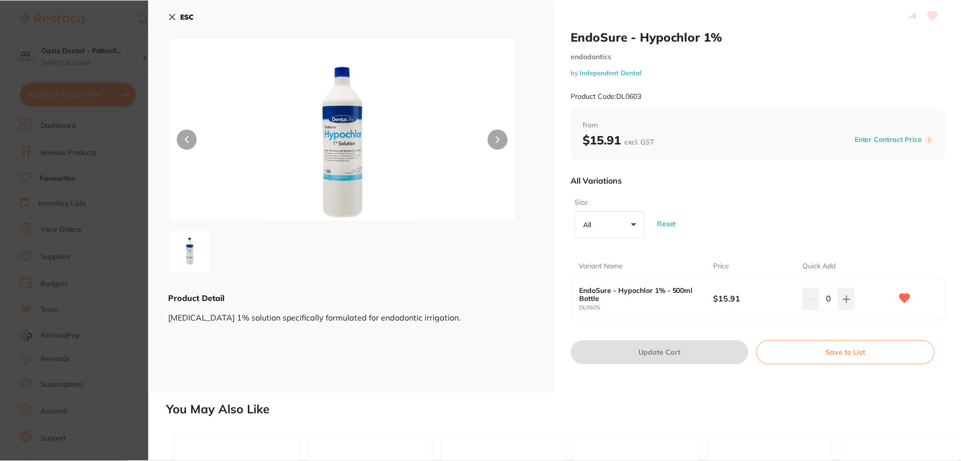
scroll to position [904, 0]
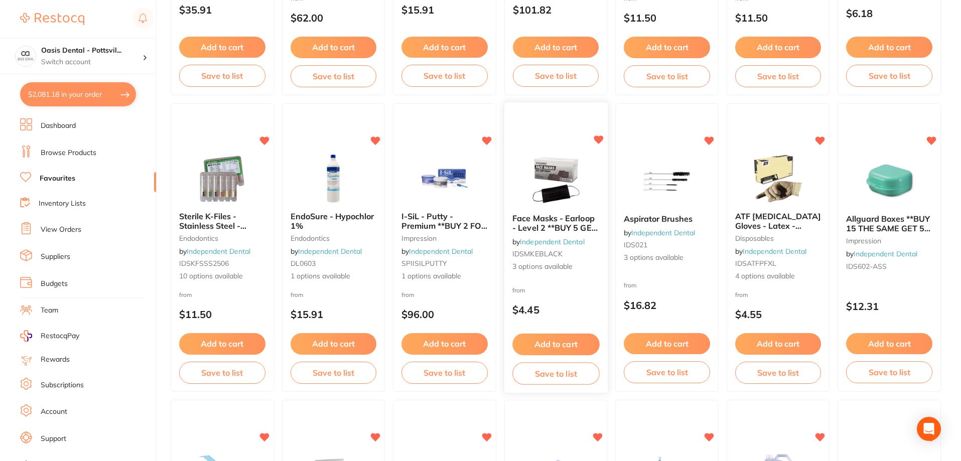
click at [599, 138] on icon at bounding box center [599, 140] width 10 height 9
click at [460, 205] on div "I-SiL - Putty - Premium **BUY 2 FOR $92.40EA, BUY 4 FOR $86.65ea, OR BUY 6 FOR …" at bounding box center [444, 247] width 102 height 86
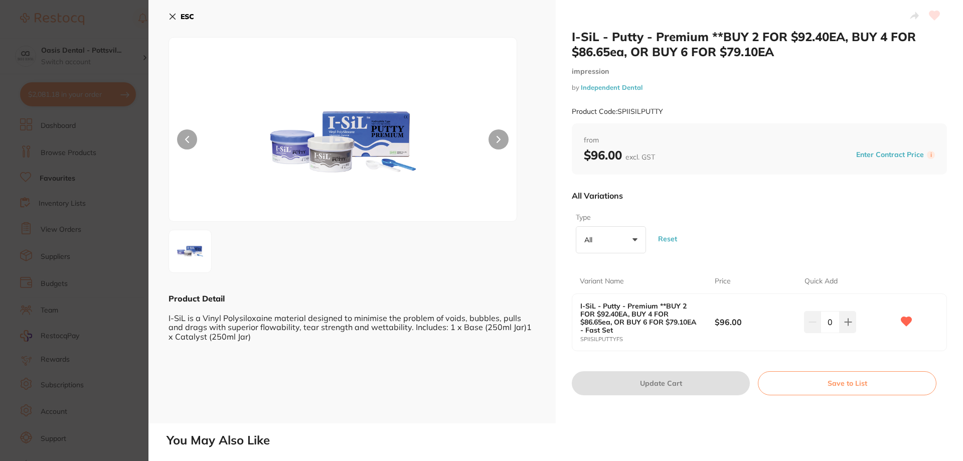
scroll to position [50, 0]
drag, startPoint x: 619, startPoint y: 109, endPoint x: 663, endPoint y: 110, distance: 44.7
click at [663, 110] on div "Product Code: SPIISILPUTTY" at bounding box center [759, 111] width 375 height 25
copy small "SPIISILPUTTY"
click at [171, 12] on button "ESC" at bounding box center [182, 16] width 26 height 17
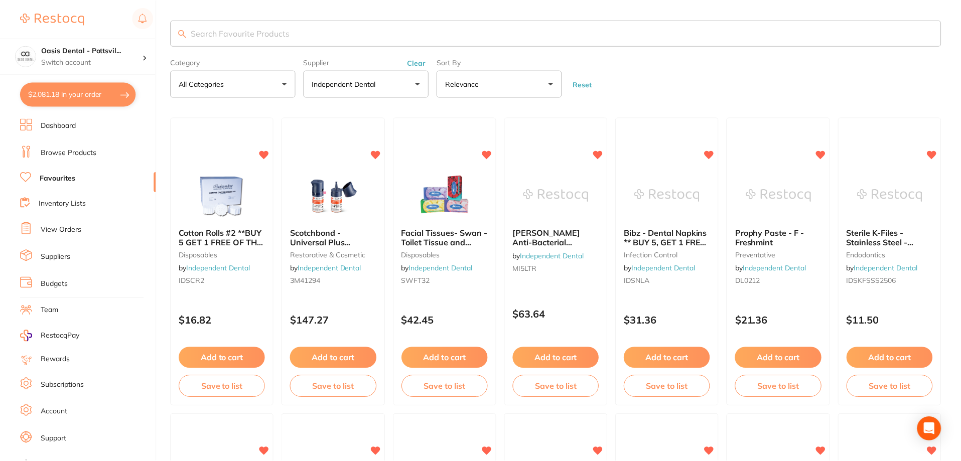
scroll to position [904, 0]
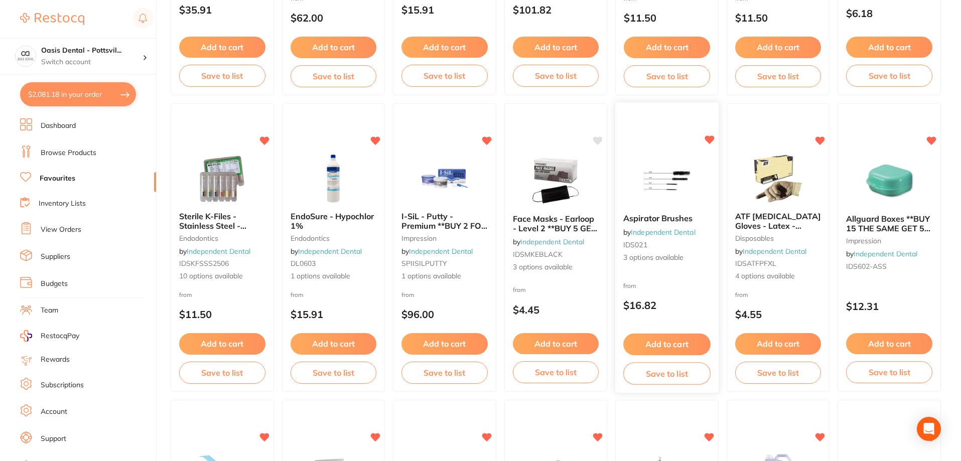
click at [698, 192] on img at bounding box center [667, 181] width 66 height 51
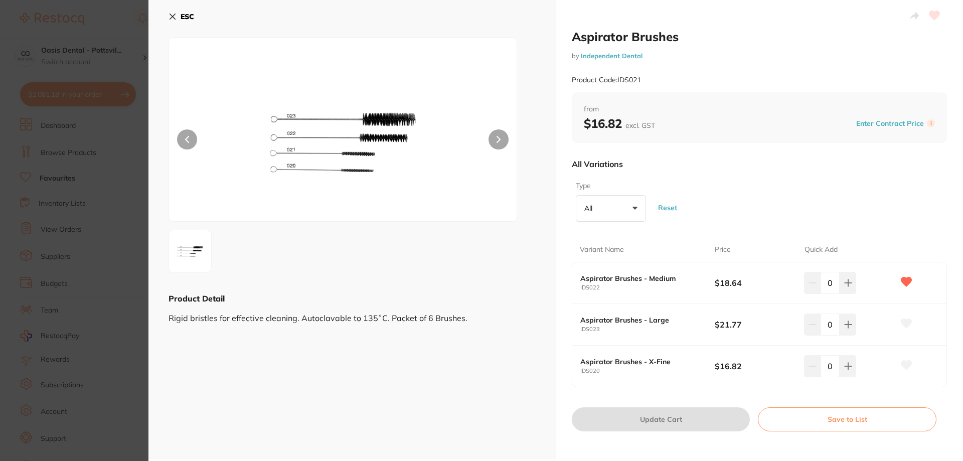
click at [167, 14] on div "ESC Product Detail Rigid bristles for effective cleaning. Autoclavable to 135˚C…" at bounding box center [352, 230] width 407 height 460
click at [177, 21] on button "ESC" at bounding box center [182, 16] width 26 height 17
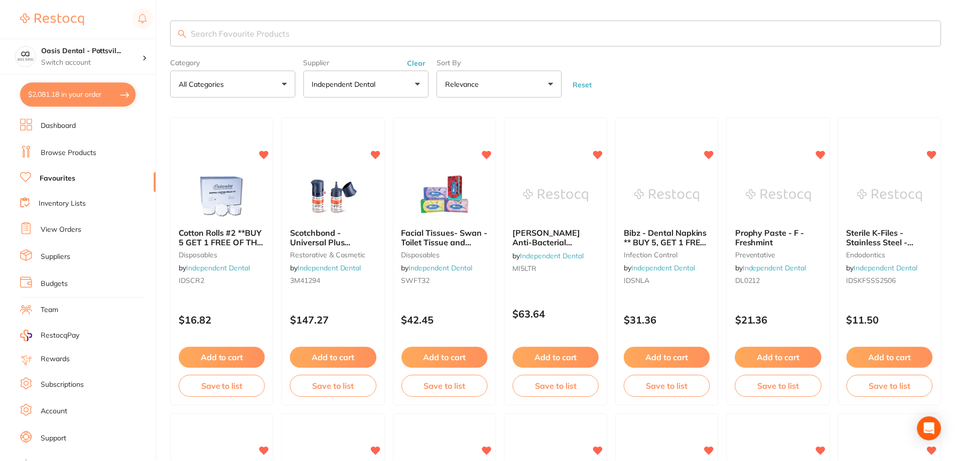
scroll to position [904, 0]
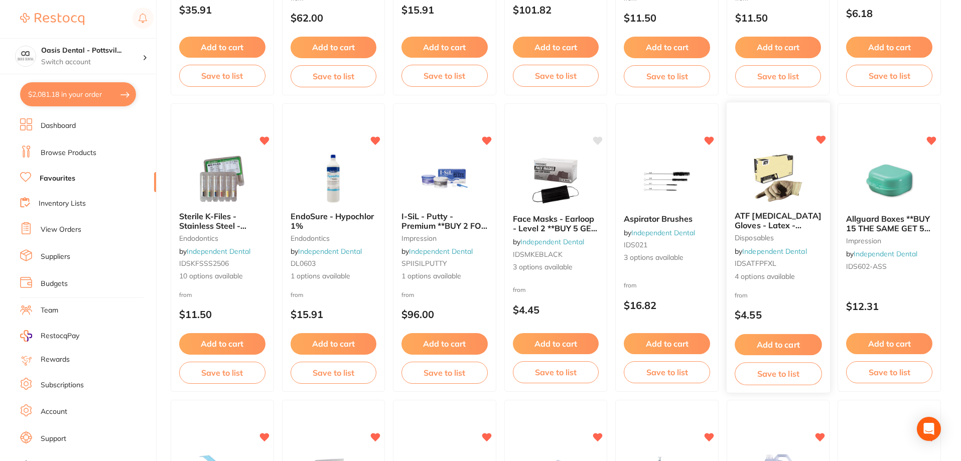
click at [804, 204] on div "ATF Dental Examination Gloves - Latex - Powder Free Gloves disposables by Indep…" at bounding box center [778, 246] width 103 height 87
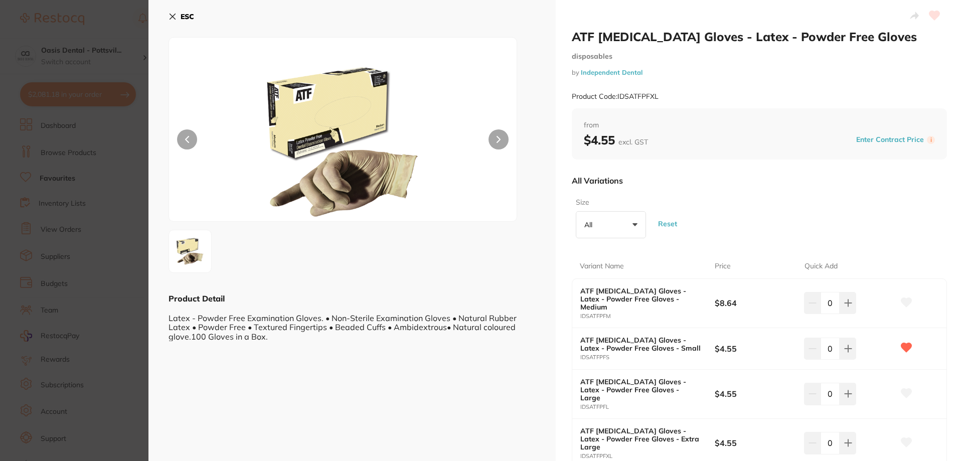
click at [177, 19] on button "ESC" at bounding box center [182, 16] width 26 height 17
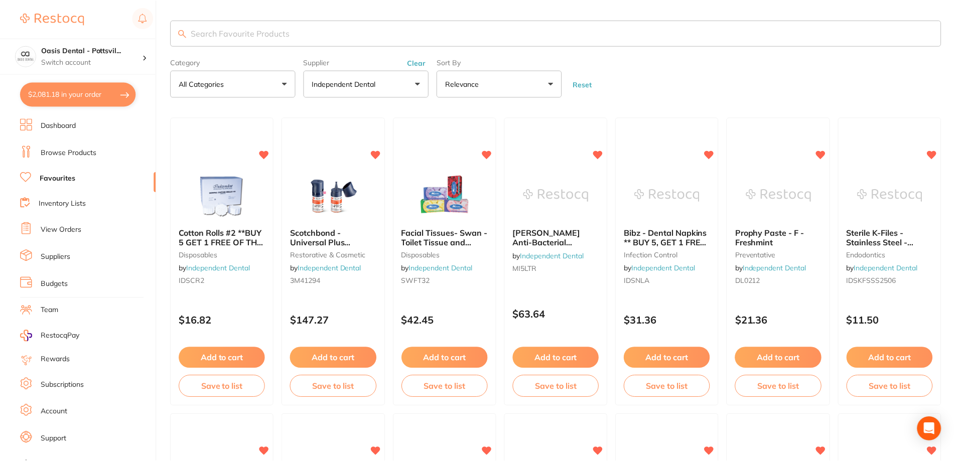
scroll to position [904, 0]
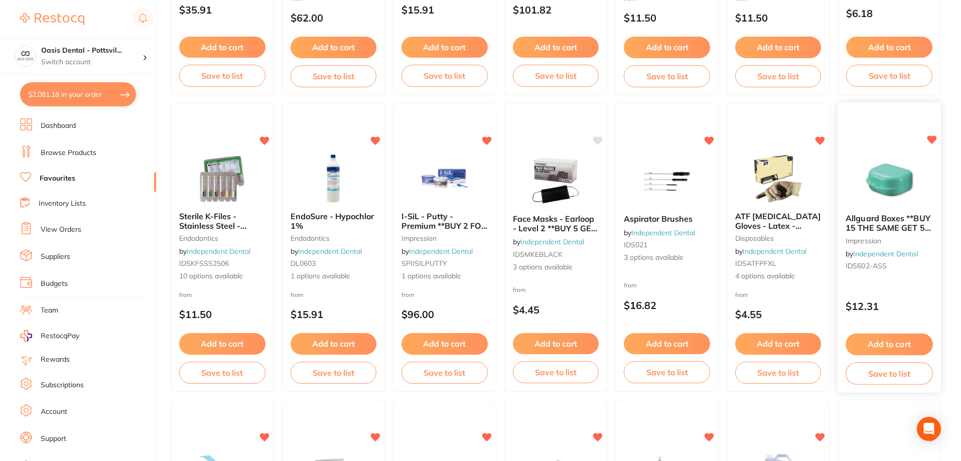
click at [901, 284] on div "Allguard Boxes **BUY 15 THE SAME GET 5 FREE!** impression by Independent Dental…" at bounding box center [889, 248] width 104 height 292
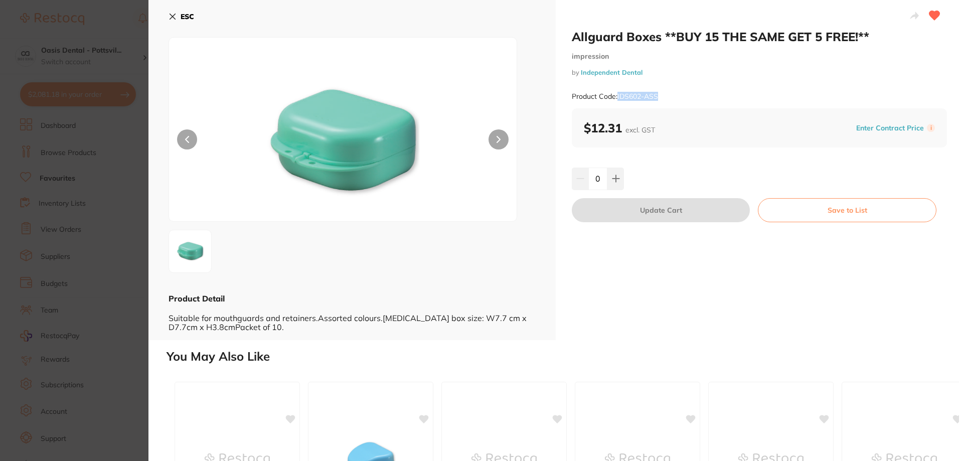
drag, startPoint x: 617, startPoint y: 94, endPoint x: 657, endPoint y: 95, distance: 39.7
click at [657, 95] on small "Product Code: IDS602-ASS" at bounding box center [615, 96] width 86 height 9
copy small "IDS602-ASS"
click at [174, 16] on icon at bounding box center [173, 17] width 6 height 6
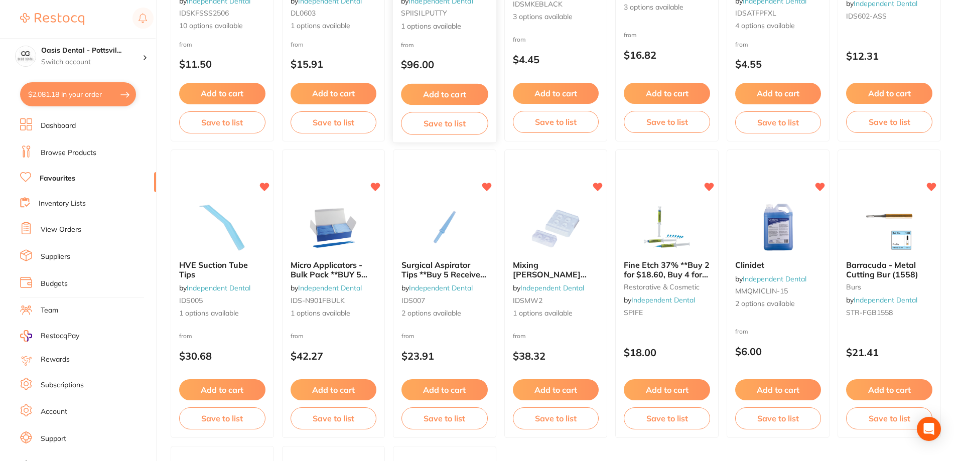
scroll to position [1155, 0]
click at [229, 196] on div "HVE Suction Tube Tips by Independent Dental IDS005 1 options available from $30…" at bounding box center [222, 294] width 104 height 292
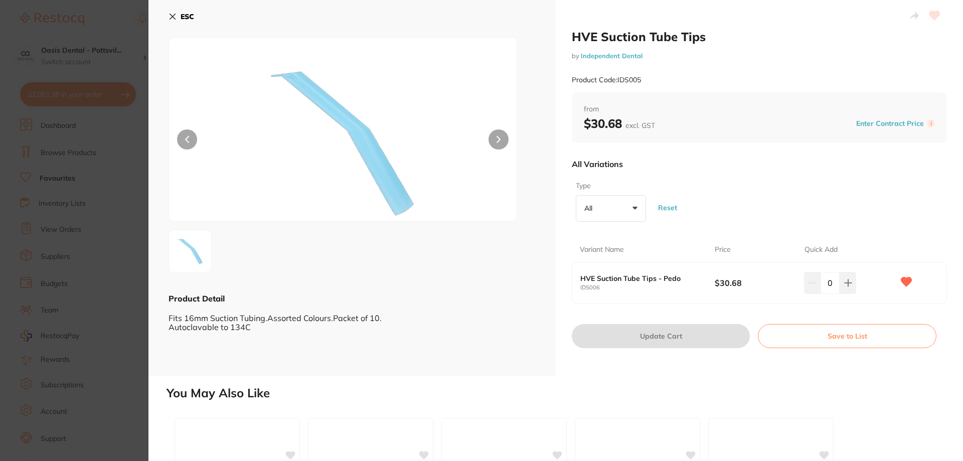
click at [176, 15] on icon at bounding box center [173, 17] width 8 height 8
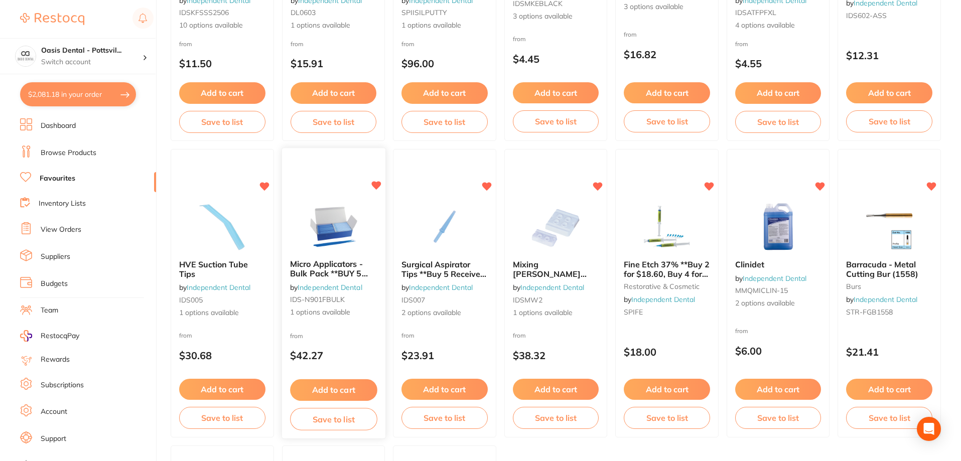
click at [342, 324] on div "Micro Applicators - Bulk Pack **BUY 5 GET 1 FREE** by Independent Dental IDS-N9…" at bounding box center [333, 289] width 103 height 74
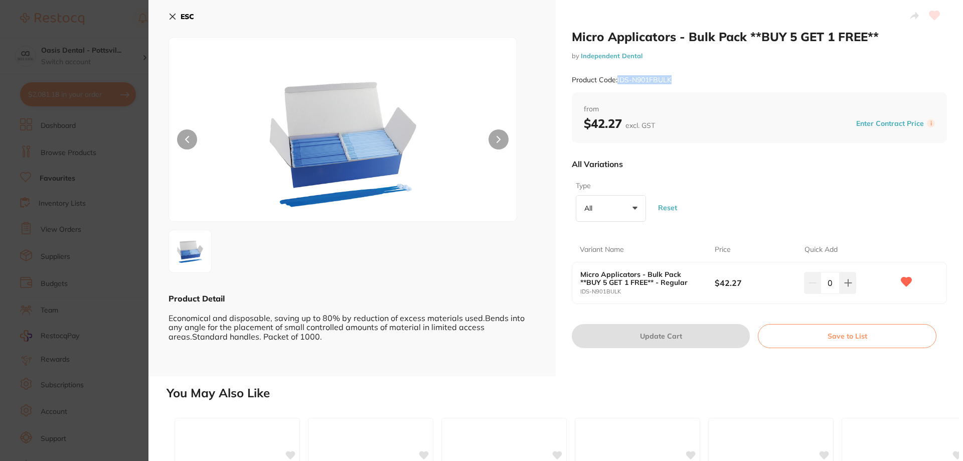
drag, startPoint x: 617, startPoint y: 80, endPoint x: 674, endPoint y: 81, distance: 56.7
click at [674, 81] on div "Product Code: IDS-N901FBULK" at bounding box center [759, 80] width 375 height 25
copy small "IDS-N901FBULK"
click at [173, 15] on icon at bounding box center [173, 17] width 8 height 8
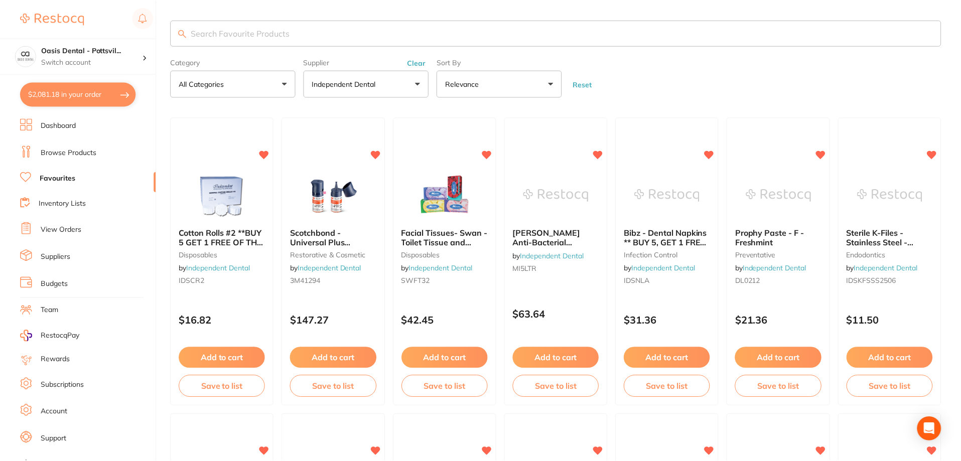
scroll to position [1155, 0]
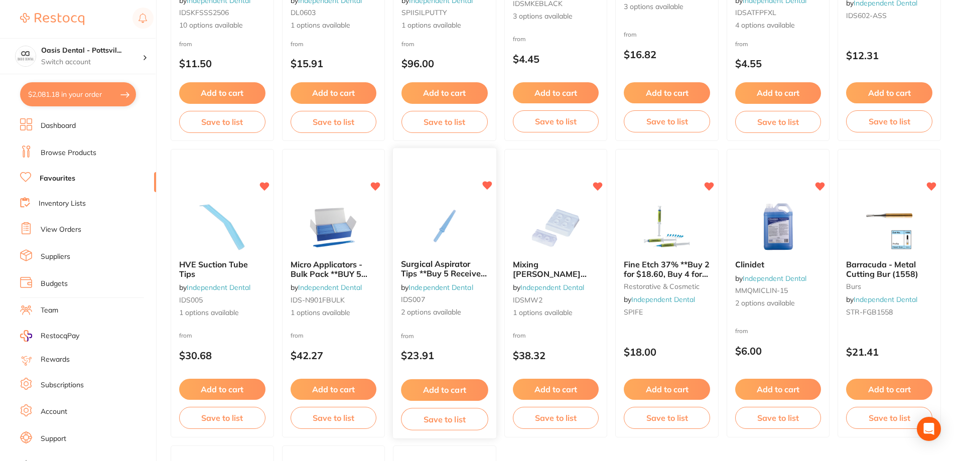
click at [447, 328] on div "Surgical Aspirator Tips **Buy 5 Receive 1 Free** by Independent Dental IDS007 2…" at bounding box center [444, 294] width 104 height 292
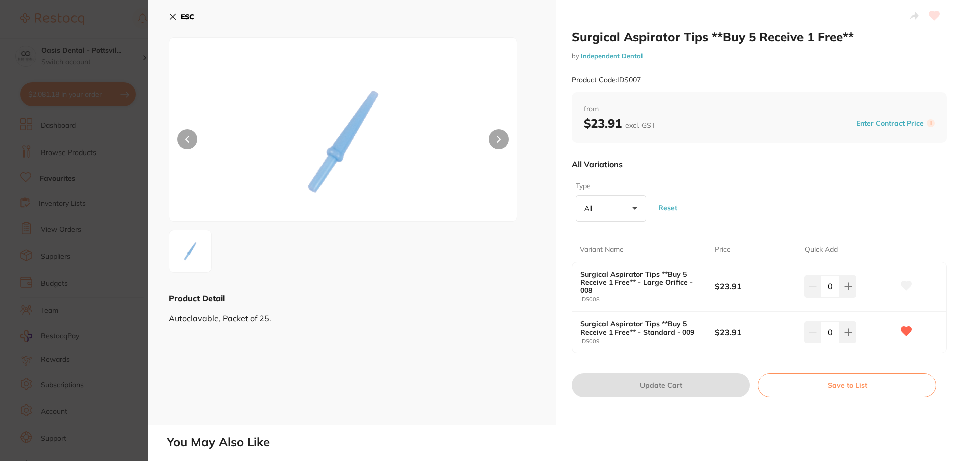
click at [177, 17] on button "ESC" at bounding box center [182, 16] width 26 height 17
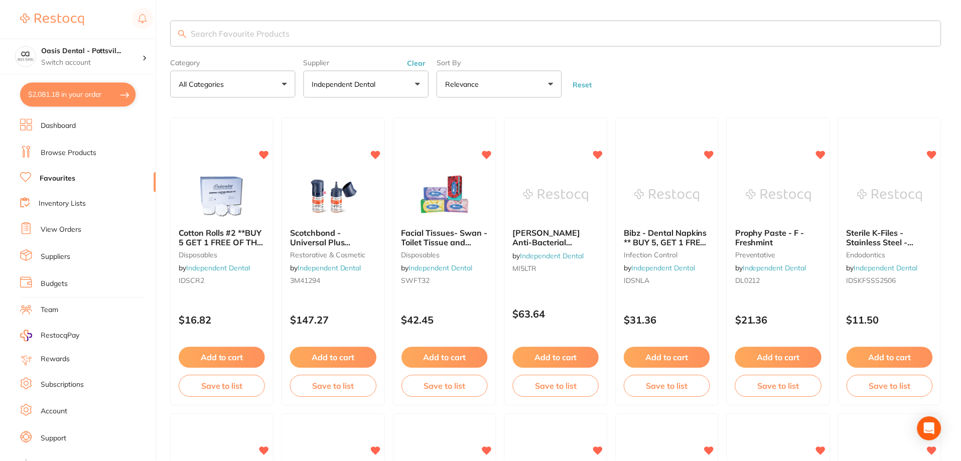
scroll to position [1155, 0]
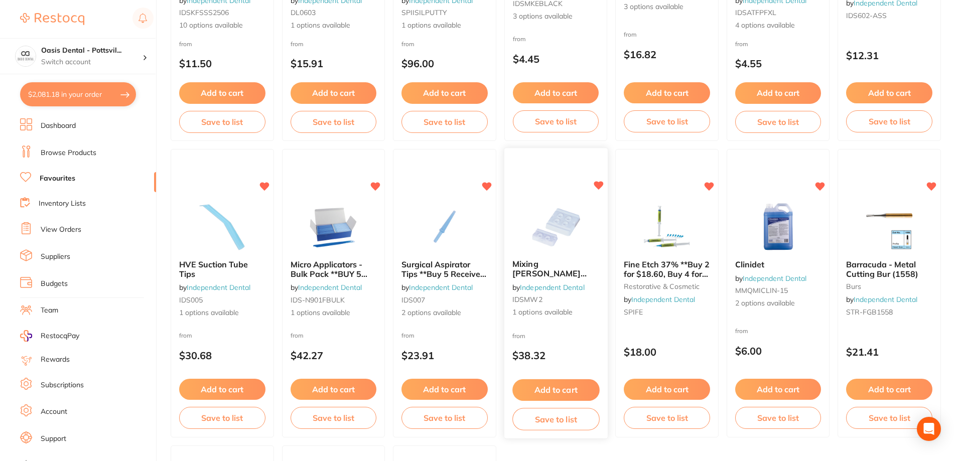
click at [573, 185] on div "Mixing Wells **Buy 5 Receive 1 Free** by Independent Dental IDSMW2 1 options av…" at bounding box center [556, 294] width 104 height 292
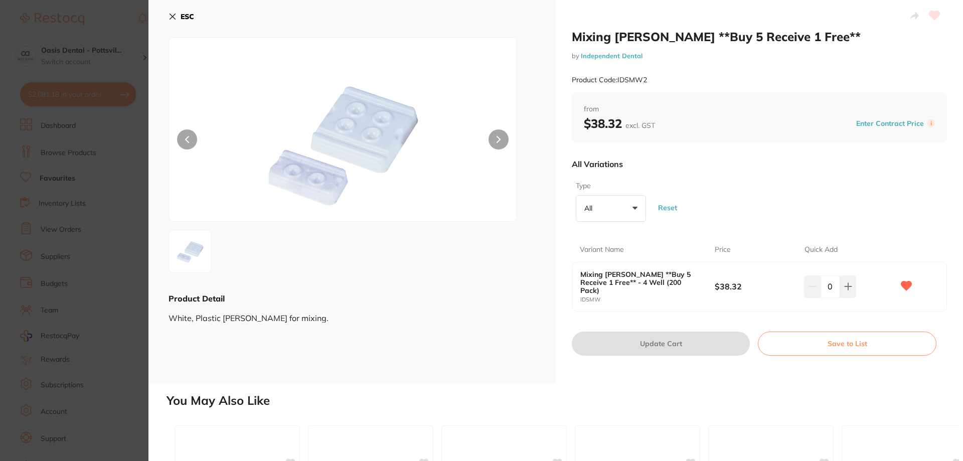
click at [175, 21] on button "ESC" at bounding box center [182, 16] width 26 height 17
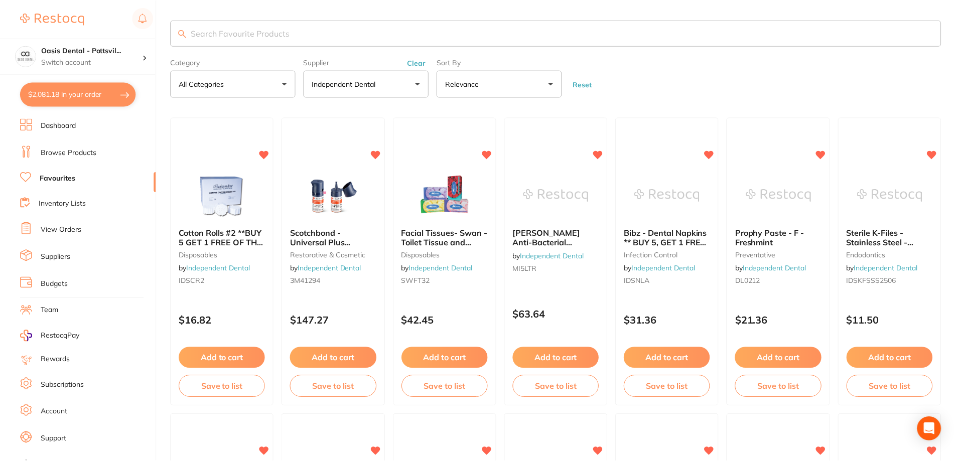
scroll to position [1155, 0]
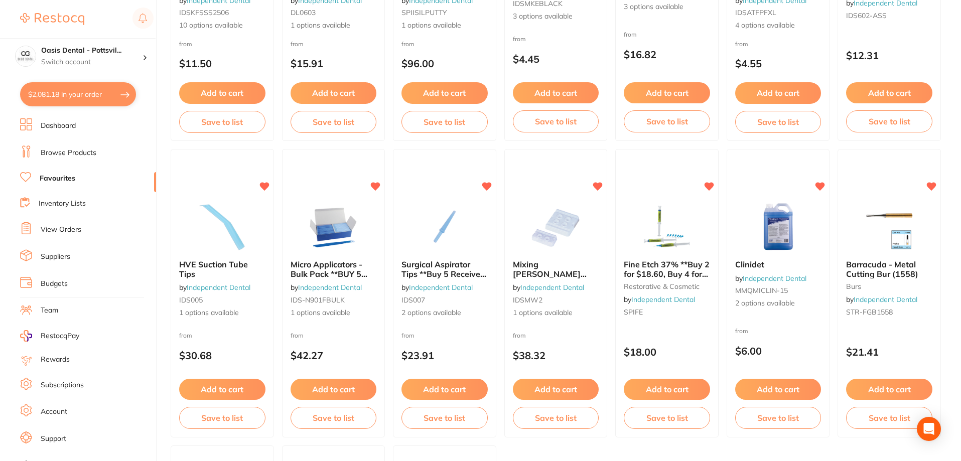
drag, startPoint x: 683, startPoint y: 207, endPoint x: 665, endPoint y: 236, distance: 34.3
click at [683, 207] on img at bounding box center [666, 227] width 65 height 50
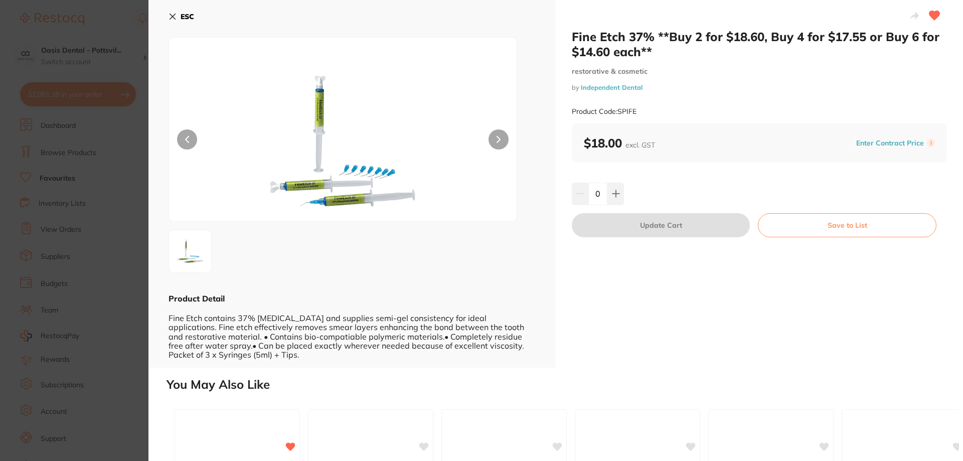
click at [173, 20] on icon at bounding box center [173, 17] width 8 height 8
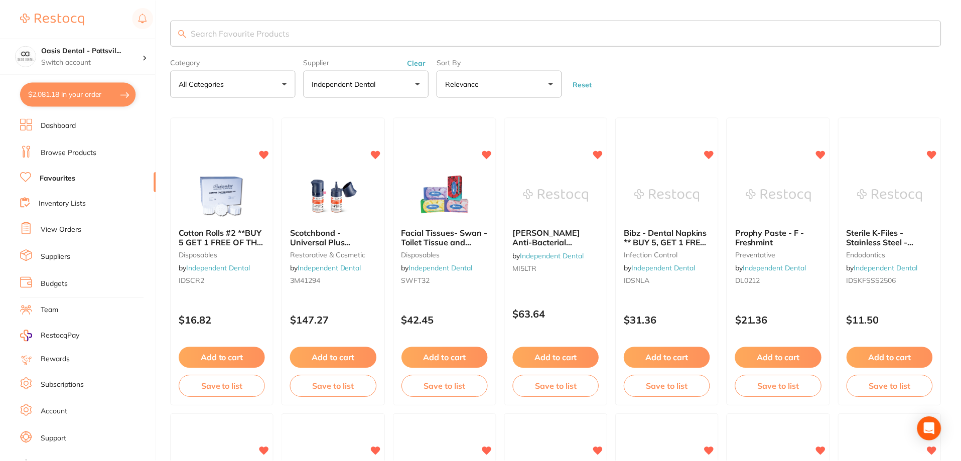
scroll to position [1155, 0]
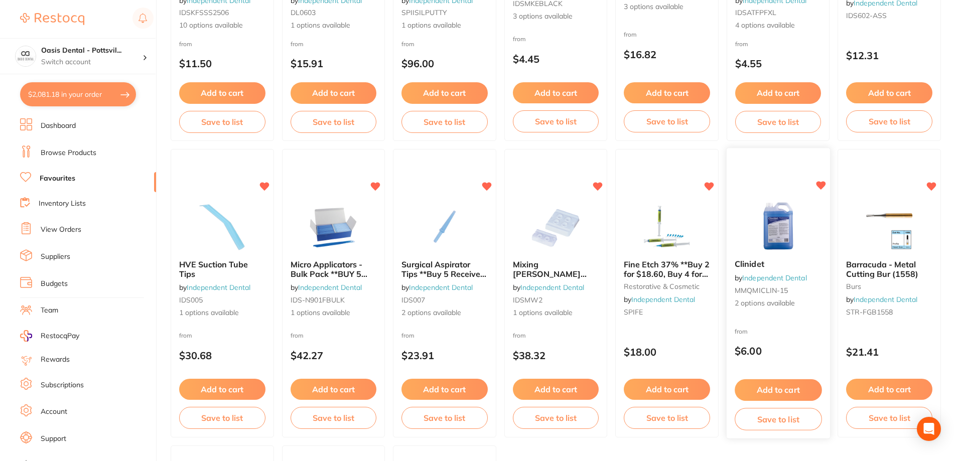
click at [762, 198] on div "Clinidet by Independent Dental MMQMICLIN-15 2 options available from $6.00 Add …" at bounding box center [778, 294] width 104 height 292
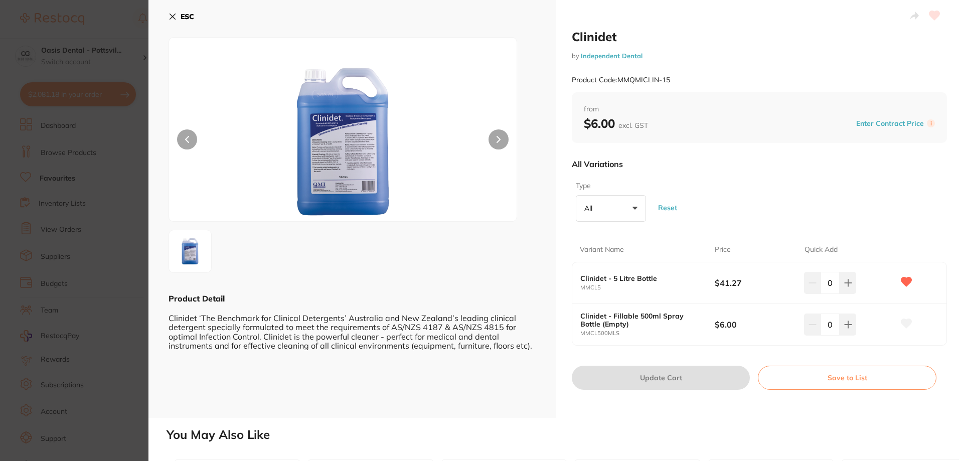
click at [172, 15] on icon at bounding box center [173, 17] width 8 height 8
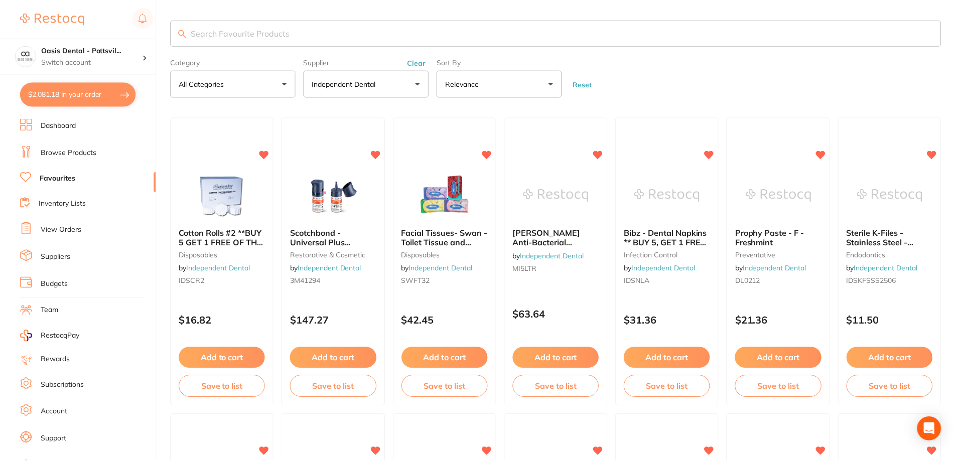
scroll to position [1155, 0]
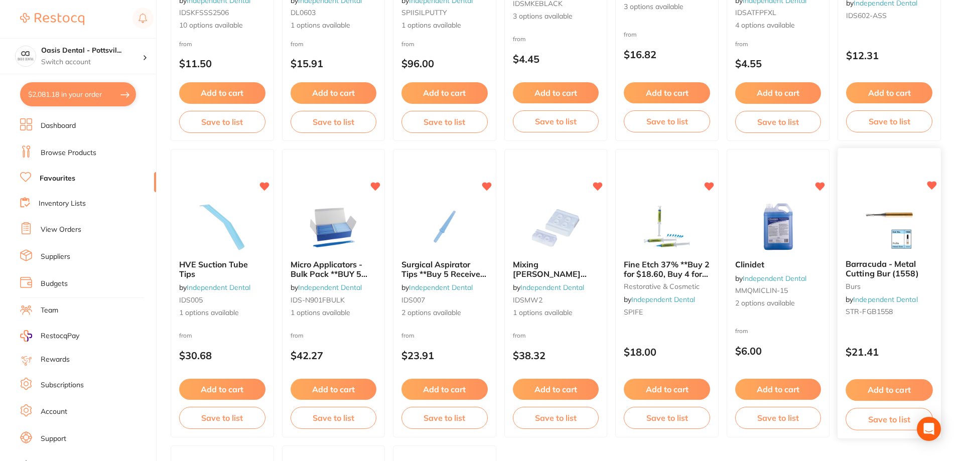
click at [867, 234] on img at bounding box center [889, 226] width 66 height 51
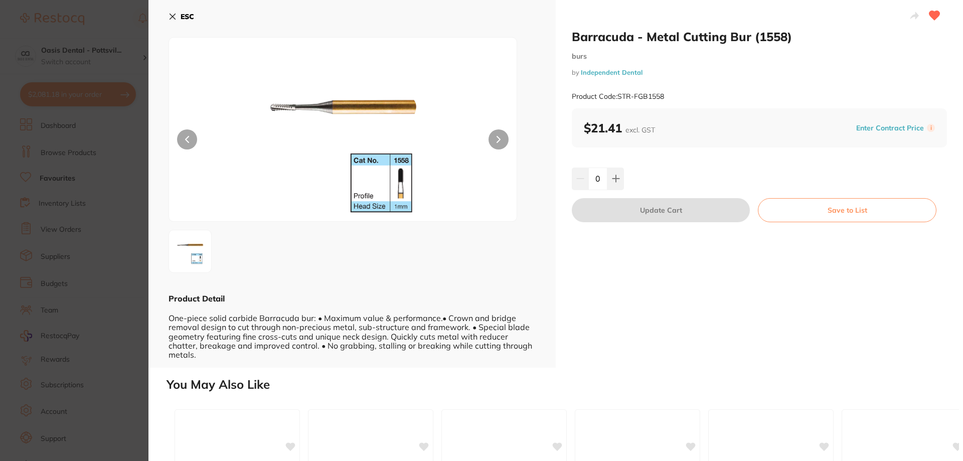
click at [170, 14] on icon at bounding box center [173, 17] width 8 height 8
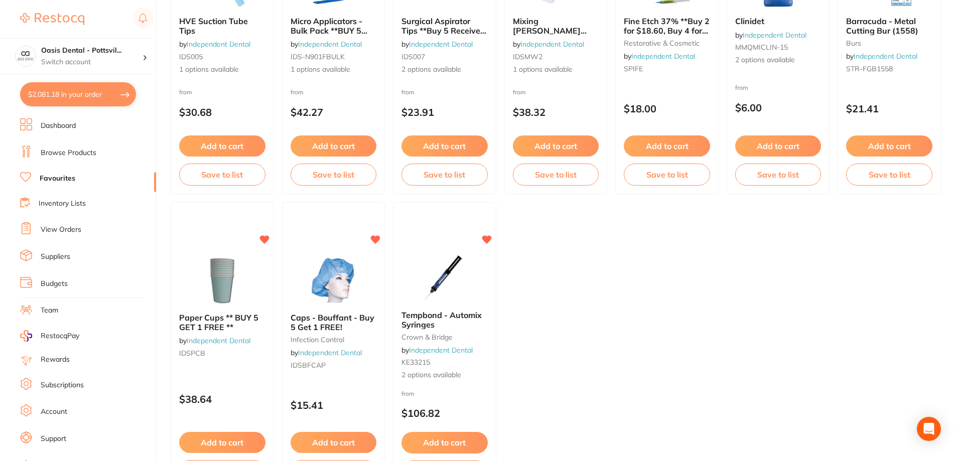
scroll to position [1405, 0]
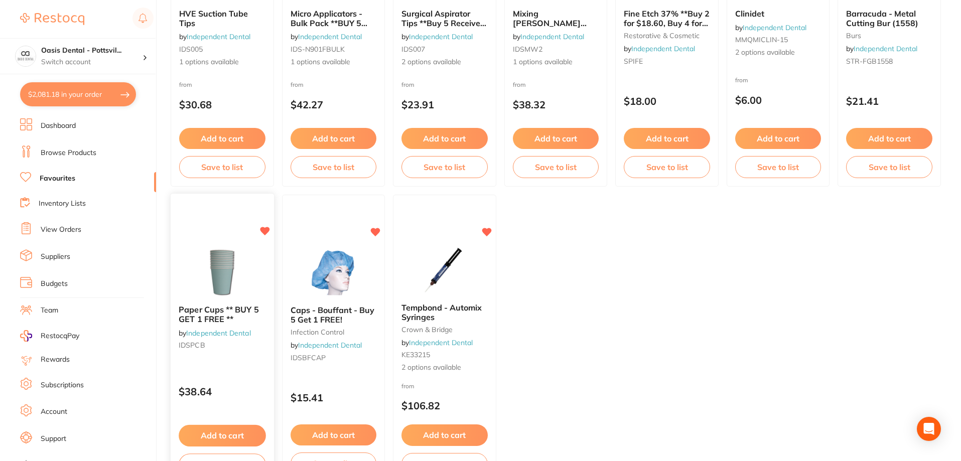
click at [226, 243] on div "Paper Cups ** BUY 5 GET 1 FREE ** by Independent Dental IDSPCB $38.64 Add to ca…" at bounding box center [222, 340] width 104 height 292
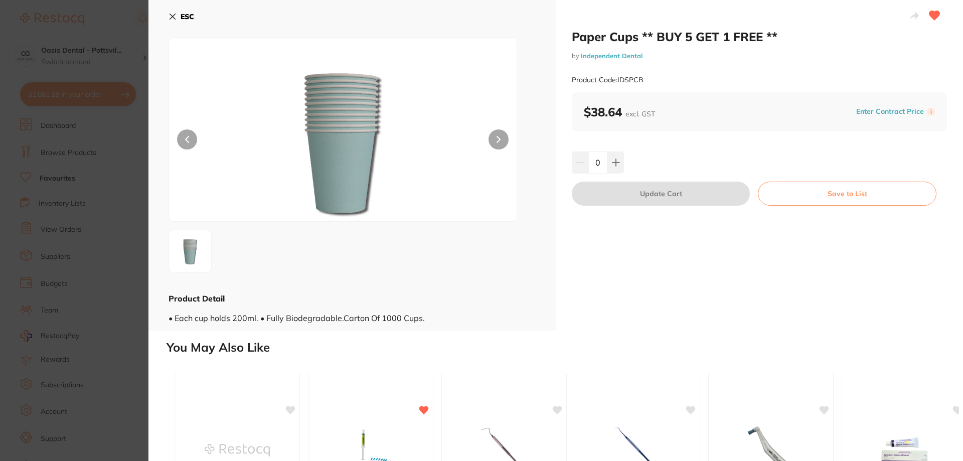
scroll to position [50, 0]
click at [170, 14] on icon at bounding box center [173, 17] width 6 height 6
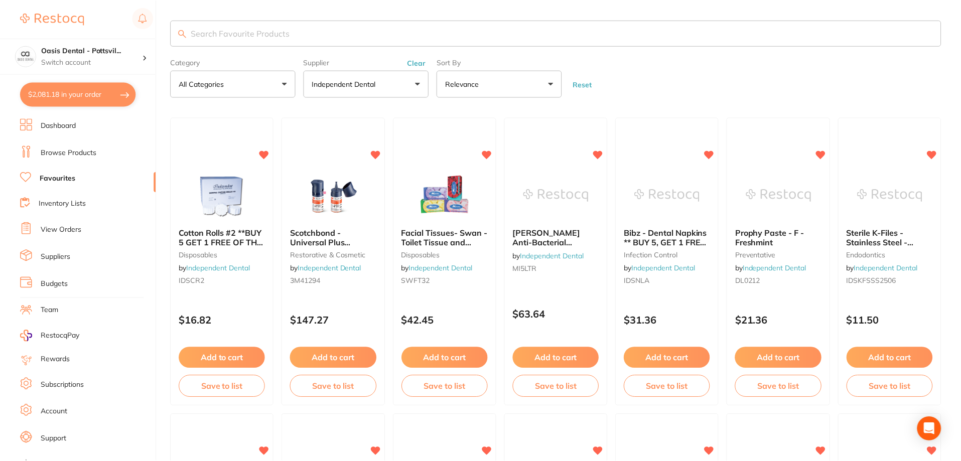
scroll to position [1405, 0]
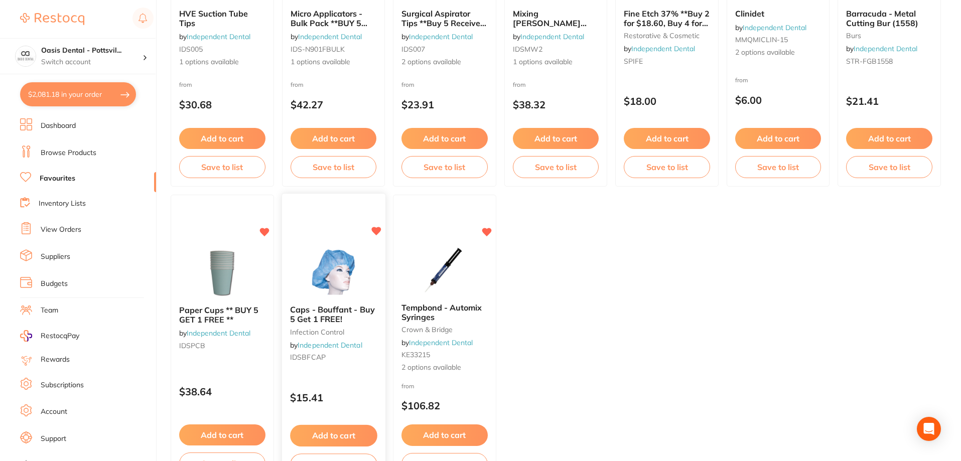
click at [343, 225] on div "Caps - Bouffant - Buy 5 Get 1 FREE! infection control by Independent Dental IDS…" at bounding box center [333, 340] width 104 height 292
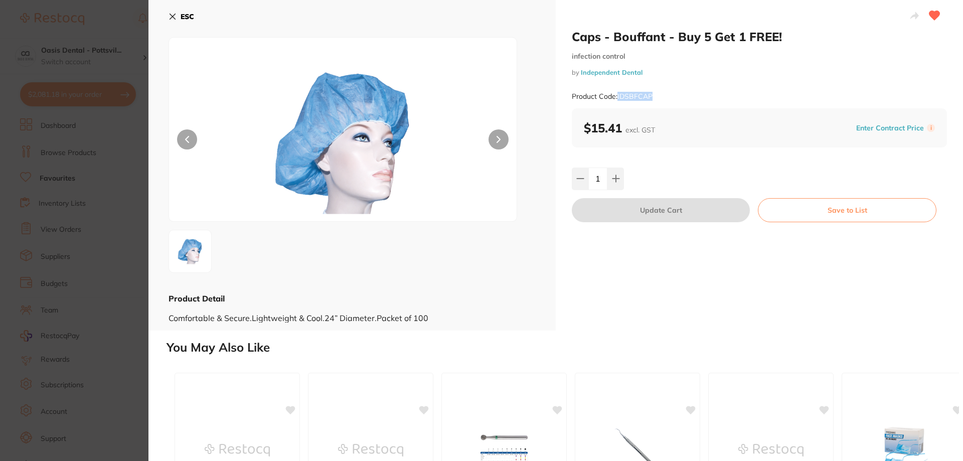
drag, startPoint x: 617, startPoint y: 95, endPoint x: 655, endPoint y: 98, distance: 38.3
click at [655, 98] on div "Product Code: IDSBFCAP" at bounding box center [759, 96] width 375 height 25
copy small "IDSBFCAP"
click at [170, 18] on icon at bounding box center [173, 17] width 8 height 8
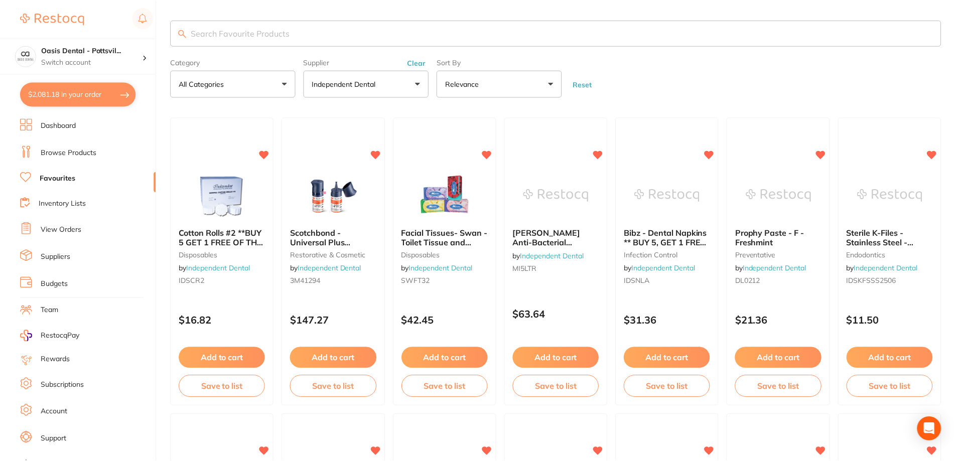
scroll to position [1405, 0]
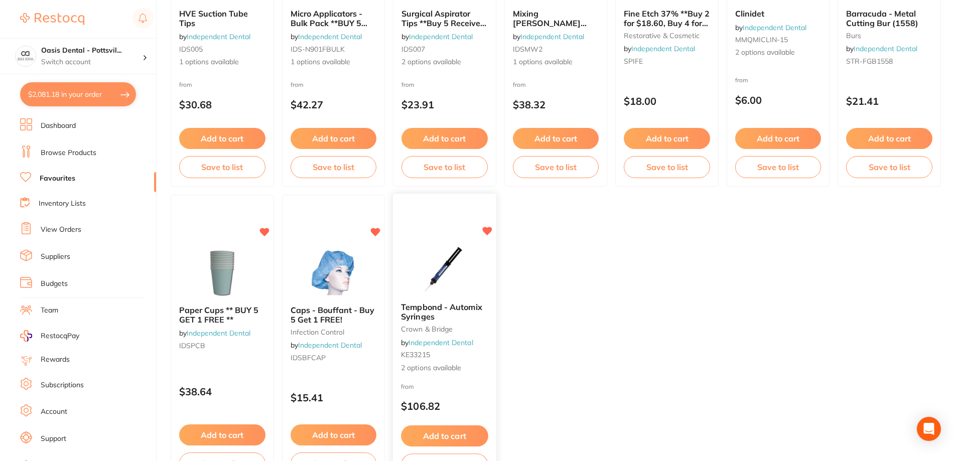
click at [473, 265] on img at bounding box center [444, 269] width 66 height 51
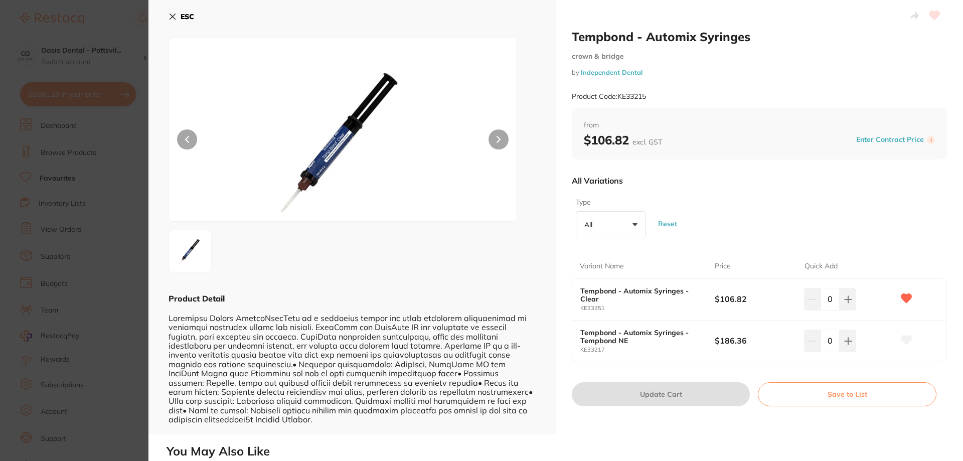
click at [169, 16] on icon at bounding box center [173, 17] width 8 height 8
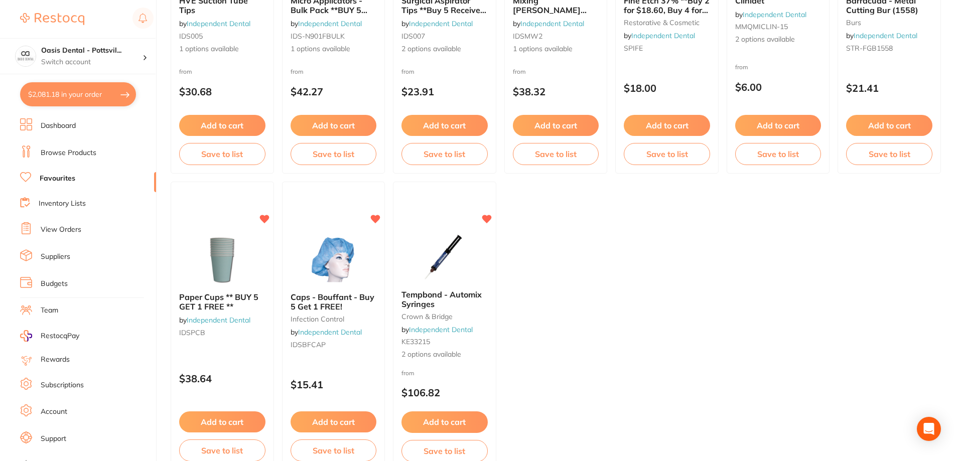
scroll to position [1229, 0]
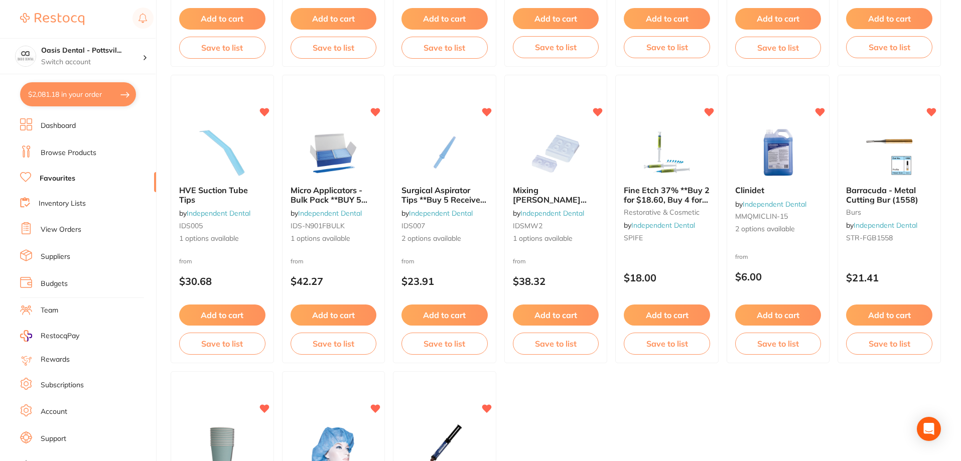
click at [57, 176] on link "Favourites" at bounding box center [58, 179] width 36 height 10
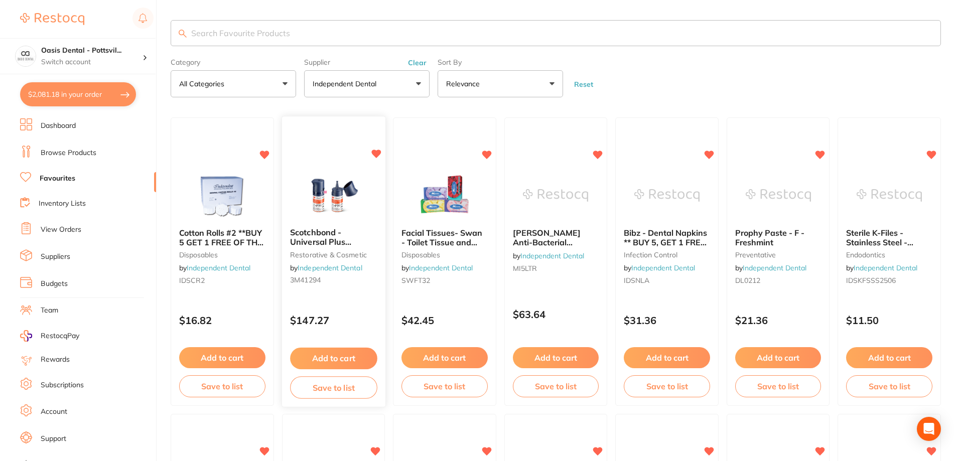
click at [335, 284] on small "3M41294" at bounding box center [333, 280] width 87 height 8
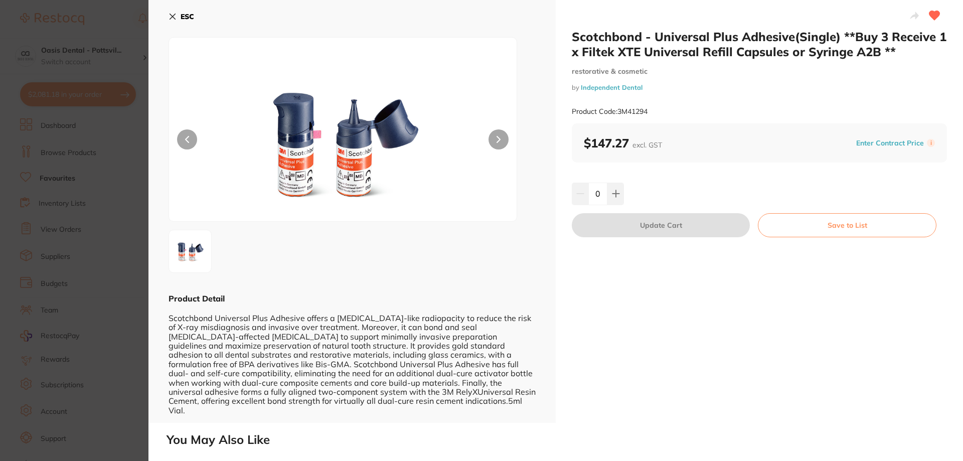
click at [172, 17] on icon at bounding box center [173, 17] width 8 height 8
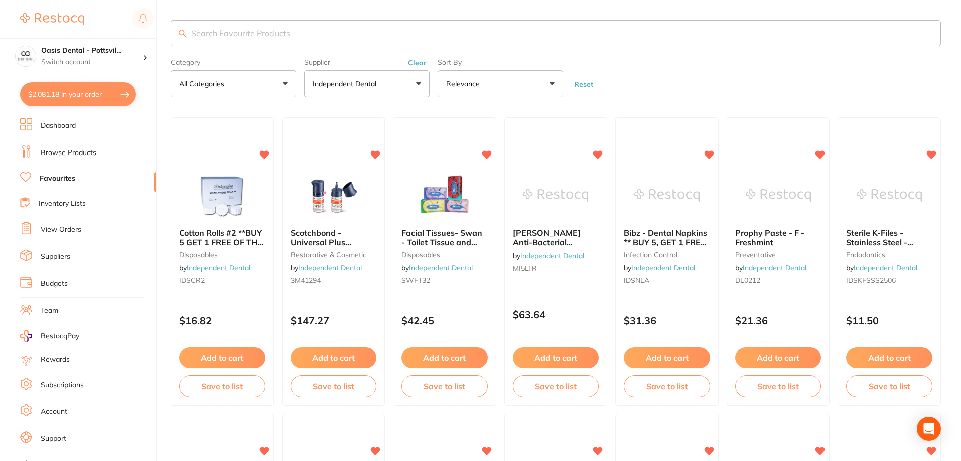
click at [419, 80] on button "Independent Dental" at bounding box center [366, 83] width 125 height 27
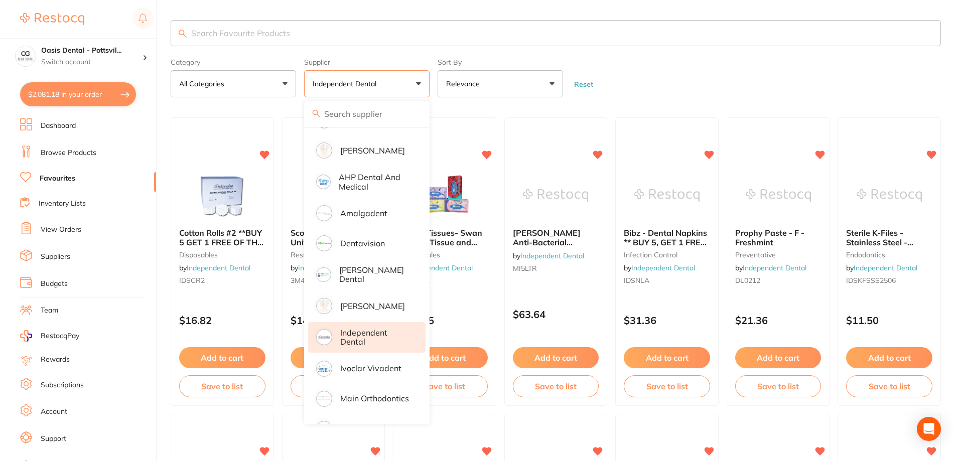
click at [352, 339] on p "Independent Dental" at bounding box center [375, 337] width 71 height 19
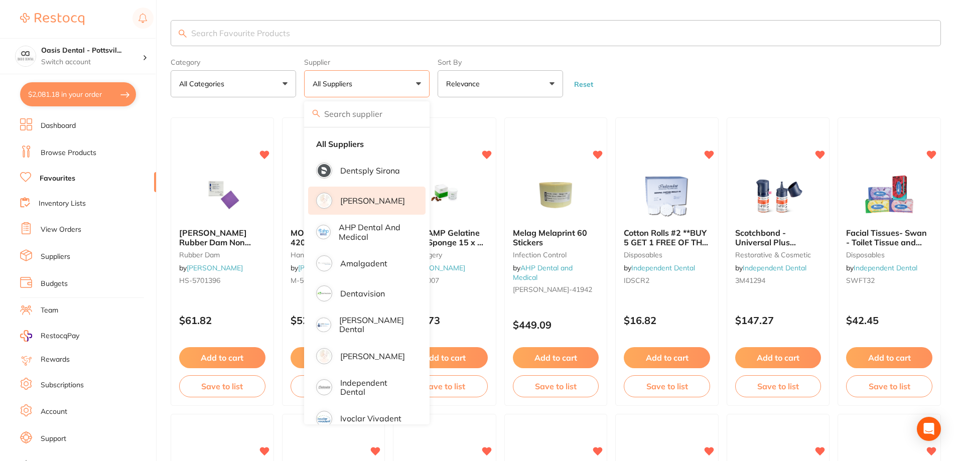
click at [368, 203] on p "[PERSON_NAME]" at bounding box center [372, 200] width 65 height 9
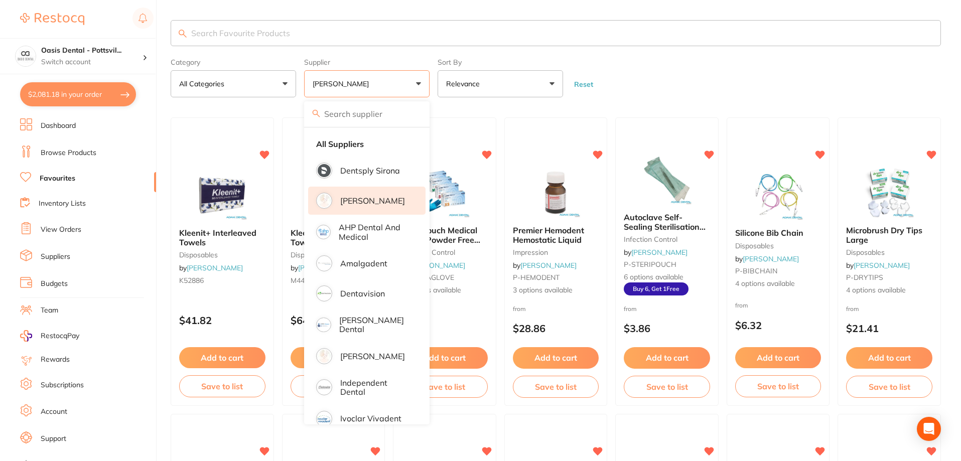
click at [663, 74] on form "Category All Categories All Categories crown & bridge disposables endodontics f…" at bounding box center [556, 75] width 770 height 43
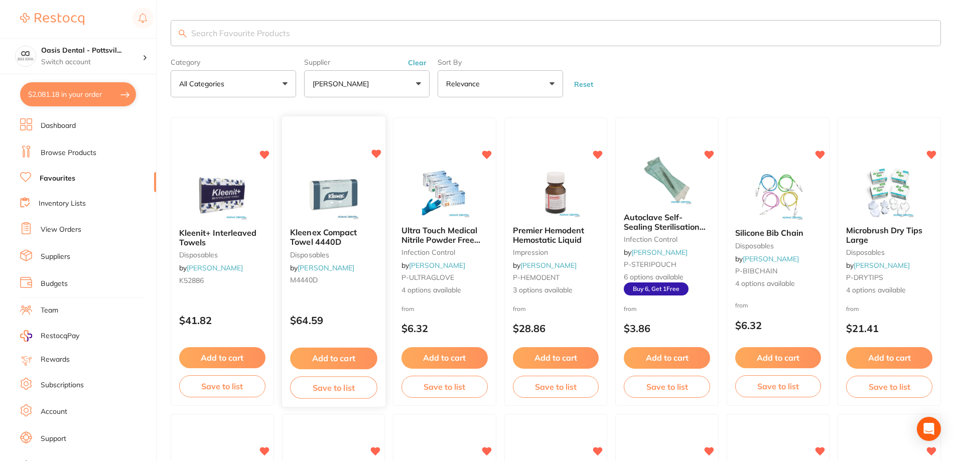
click at [371, 170] on div at bounding box center [333, 195] width 103 height 51
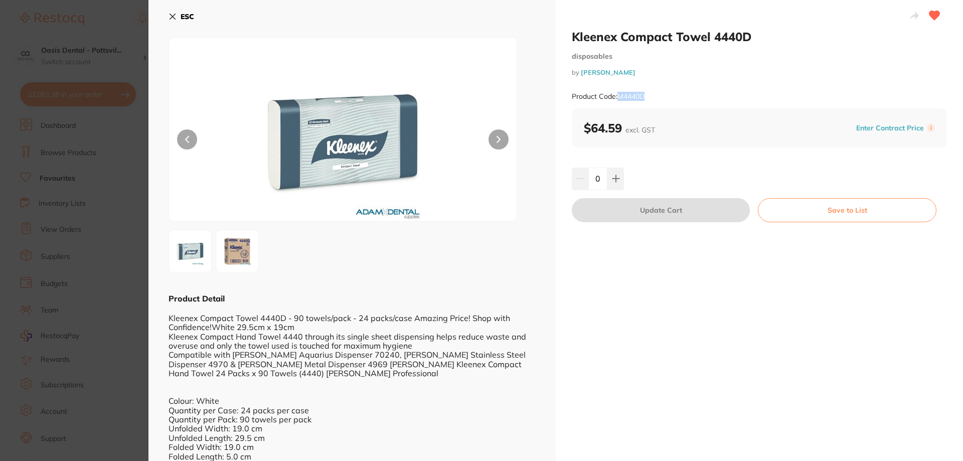
drag, startPoint x: 618, startPoint y: 96, endPoint x: 657, endPoint y: 96, distance: 39.6
click at [657, 96] on div "Product Code: M4440D" at bounding box center [759, 96] width 375 height 25
copy small "M4440D"
click at [177, 17] on button "ESC" at bounding box center [182, 16] width 26 height 17
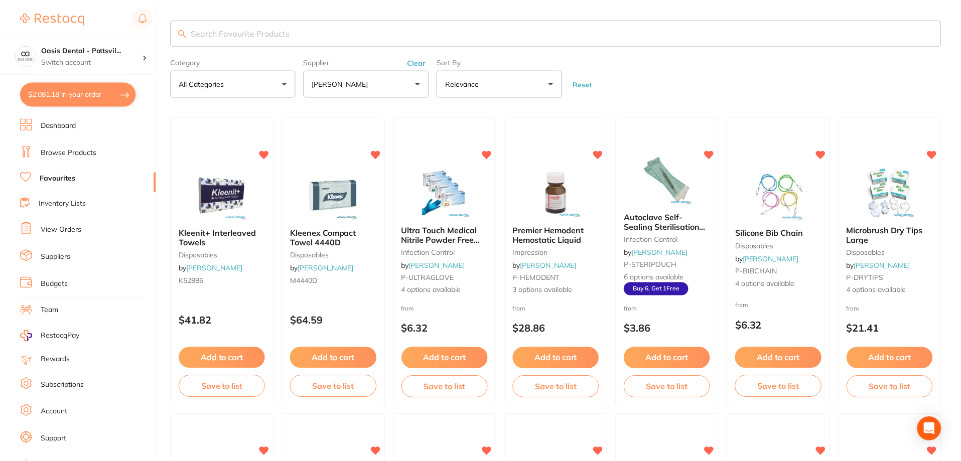
scroll to position [1, 0]
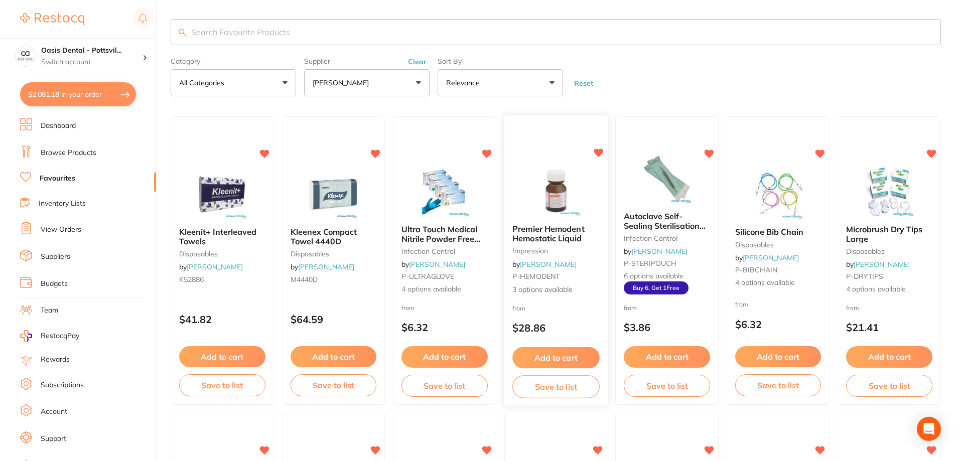
click at [582, 321] on div "from $28.86" at bounding box center [555, 321] width 103 height 36
click at [576, 302] on section at bounding box center [480, 230] width 961 height 461
click at [526, 153] on div "Premier Hemodent Hemostatic Liquid impression by [PERSON_NAME] P-HEMODENT 3 opt…" at bounding box center [556, 261] width 104 height 292
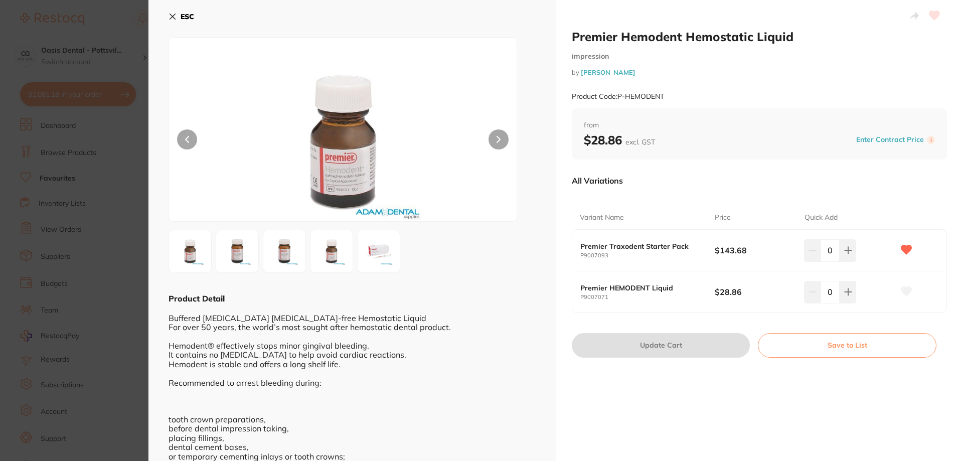
click at [171, 14] on icon at bounding box center [173, 17] width 8 height 8
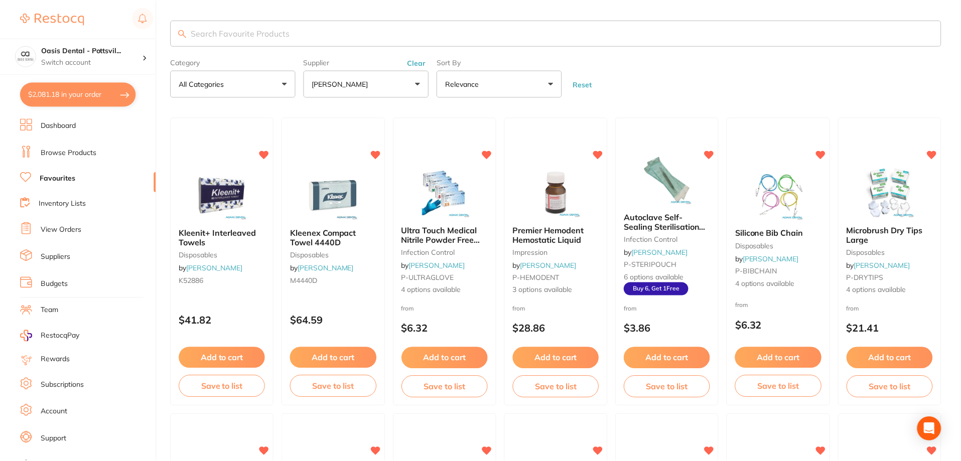
scroll to position [1, 0]
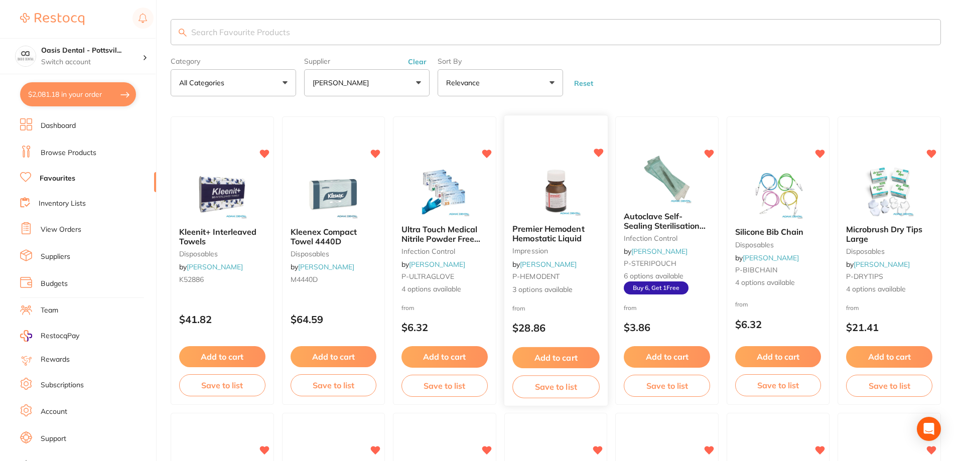
click at [595, 153] on icon at bounding box center [599, 153] width 10 height 9
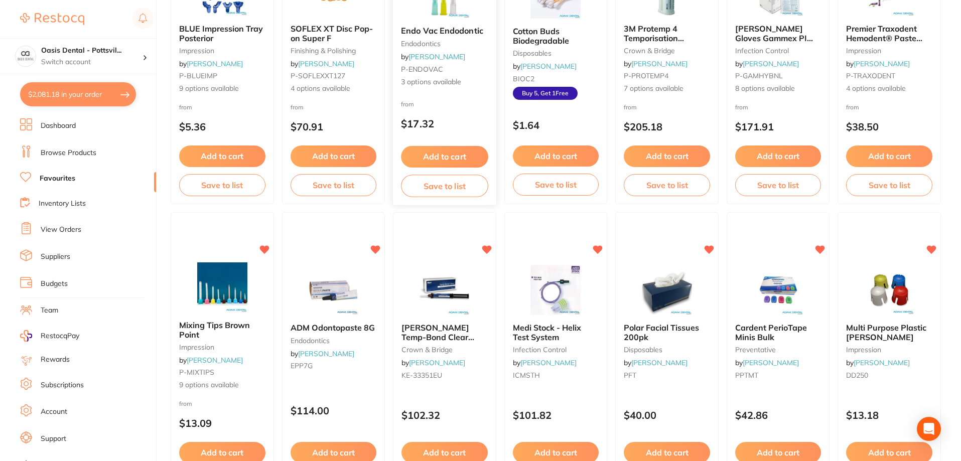
scroll to position [503, 0]
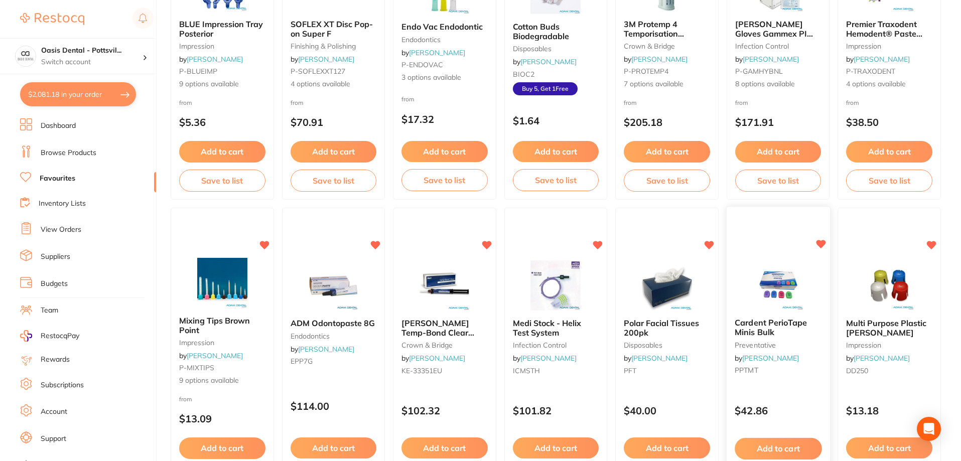
click at [798, 358] on div "Cardent PerioTape Minis Bulk preventative by [PERSON_NAME] PPTMT" at bounding box center [778, 349] width 103 height 77
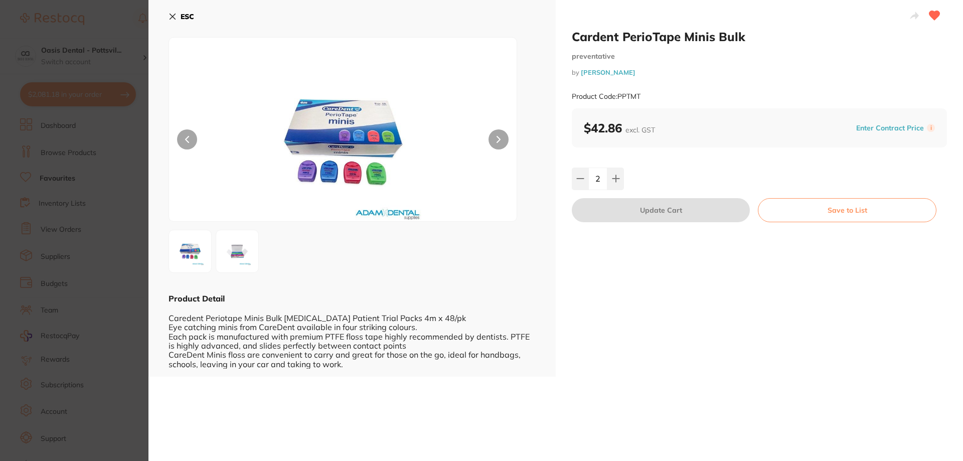
click at [168, 14] on div "ESC Product Detail Caredent Periotape Minis Bulk [MEDICAL_DATA] Patient Trial P…" at bounding box center [352, 188] width 407 height 377
click at [172, 16] on icon at bounding box center [173, 17] width 6 height 6
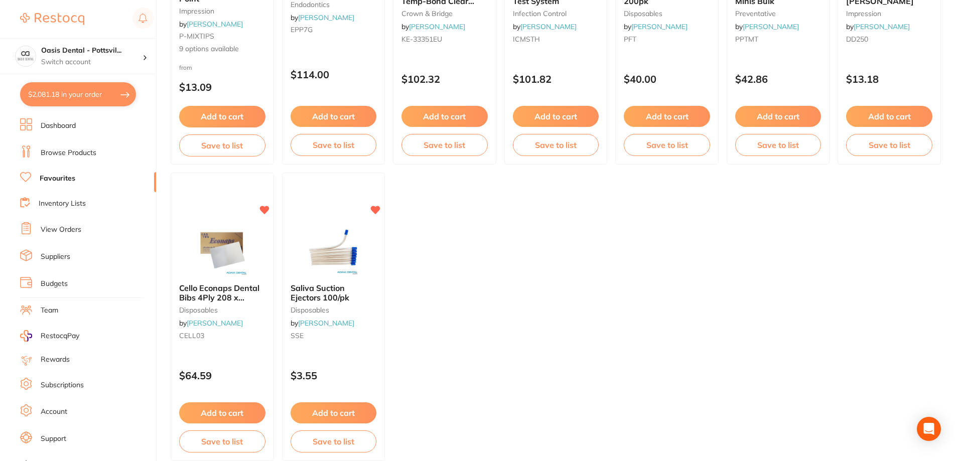
scroll to position [854, 0]
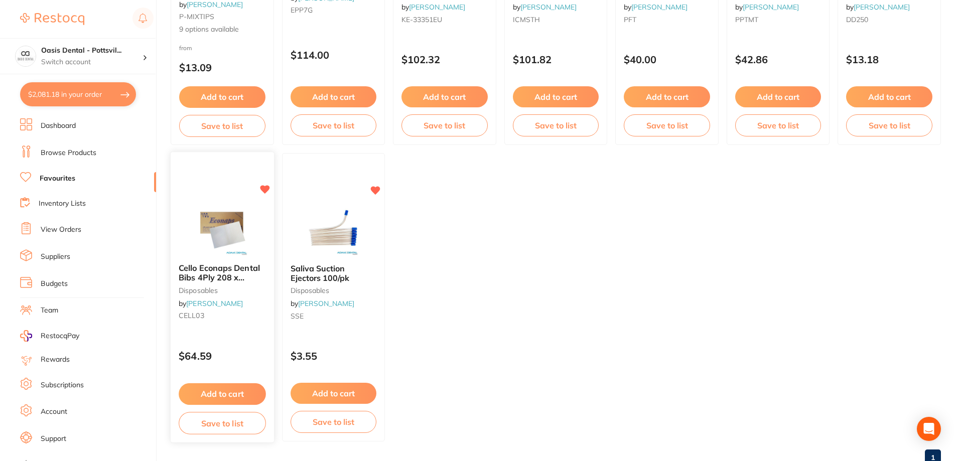
click at [187, 182] on div "Cello Econaps Dental Bibs 4Ply 208 x 280mm -White 1000pk disposables by [PERSON…" at bounding box center [222, 298] width 104 height 292
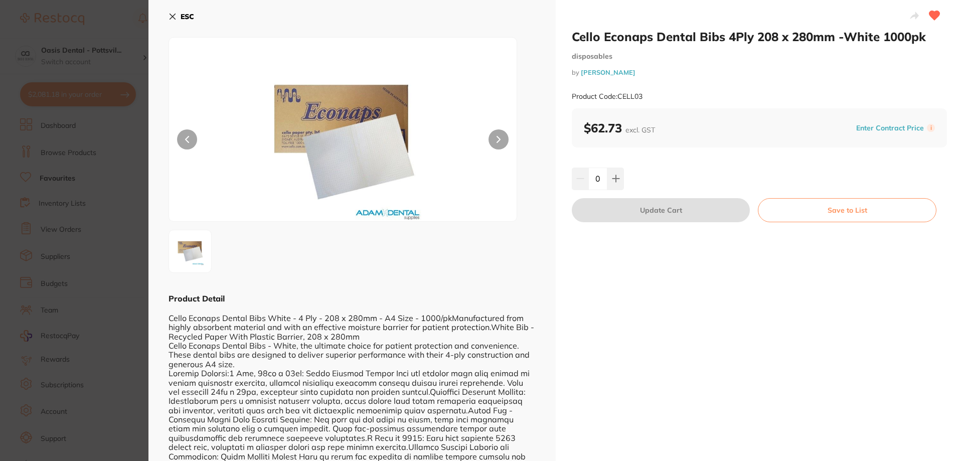
click at [171, 16] on icon at bounding box center [173, 17] width 8 height 8
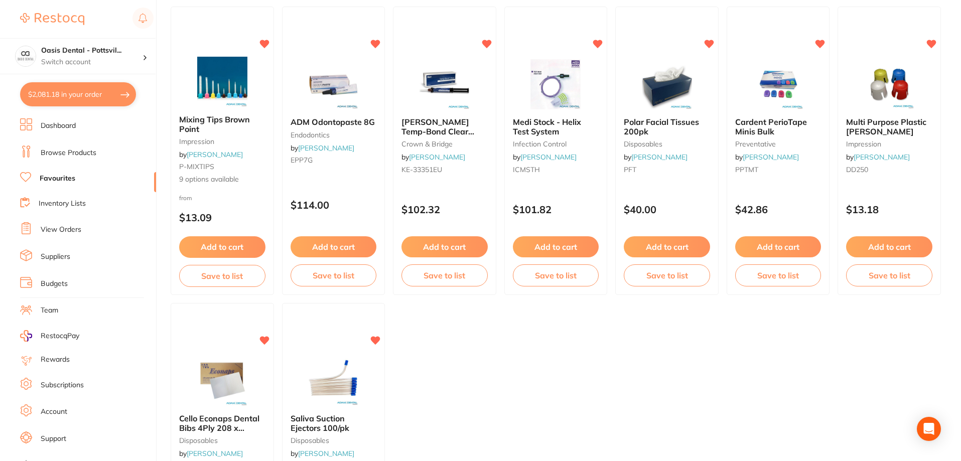
scroll to position [703, 0]
click at [243, 148] on div "Mixing Tips Brown Point impression by Adam Dental P-MIXTIPS 9 options available" at bounding box center [222, 150] width 103 height 87
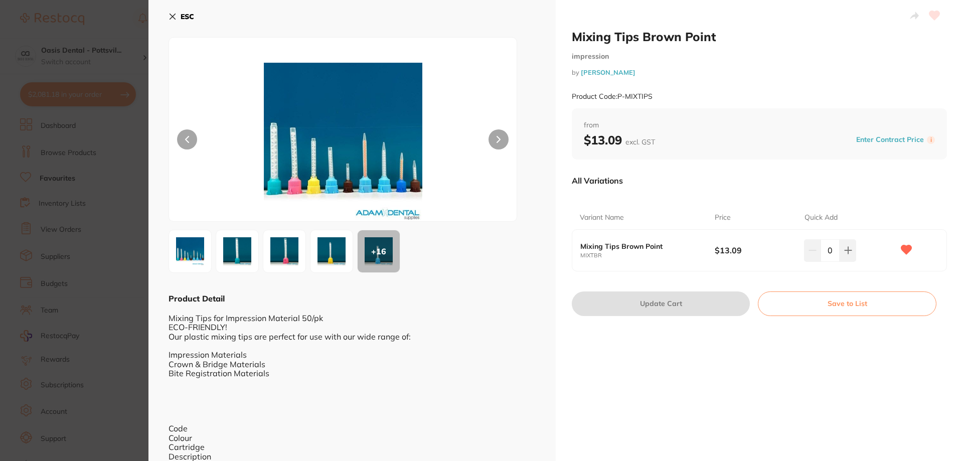
click at [174, 16] on icon at bounding box center [173, 17] width 6 height 6
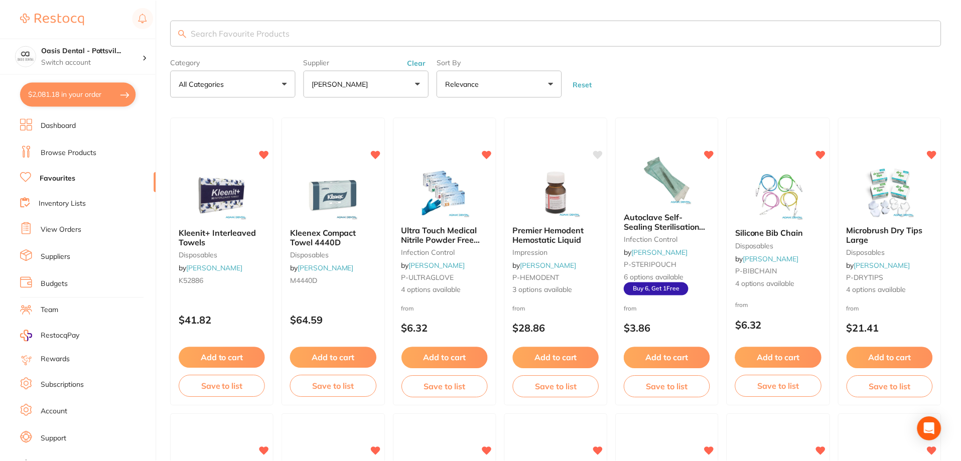
scroll to position [703, 0]
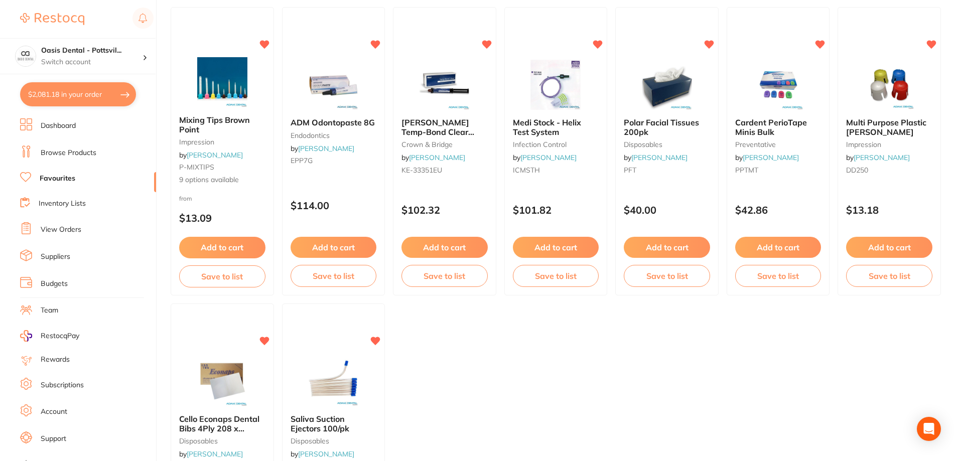
click at [88, 153] on link "Browse Products" at bounding box center [69, 153] width 56 height 10
click at [85, 46] on h4 "Oasis Dental - Pottsvil..." at bounding box center [91, 51] width 101 height 10
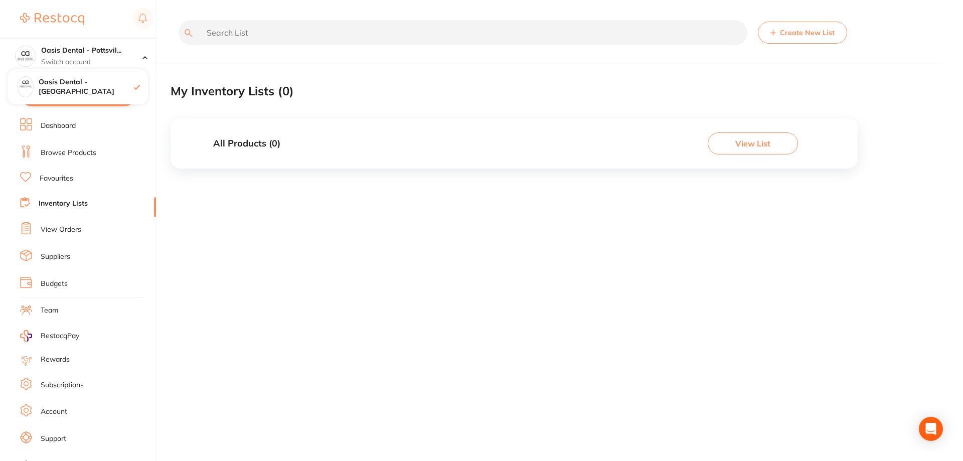
click at [86, 153] on link "Browse Products" at bounding box center [69, 153] width 56 height 10
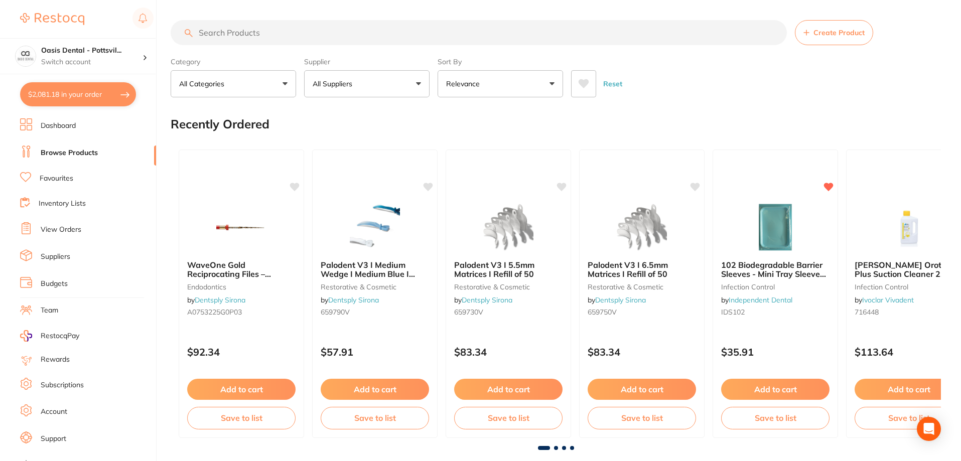
click at [242, 36] on input "search" at bounding box center [479, 32] width 616 height 25
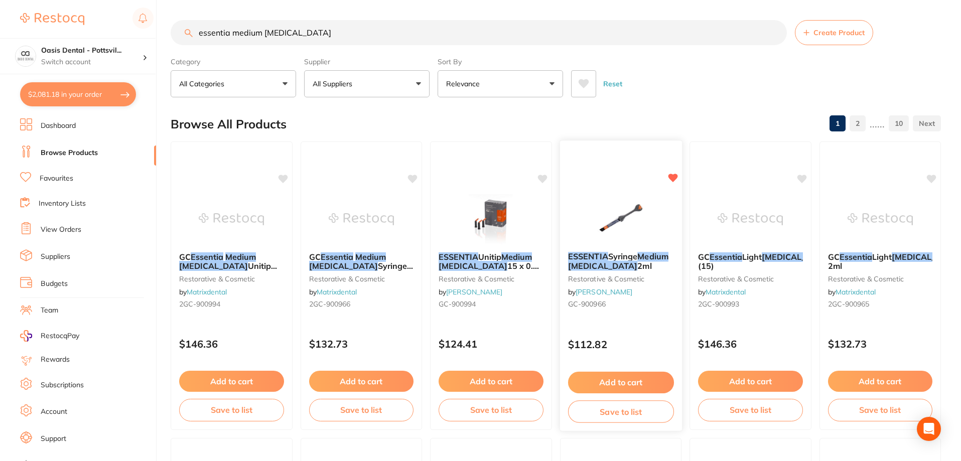
type input "essentia medium [MEDICAL_DATA]"
click at [633, 383] on button "Add to cart" at bounding box center [620, 383] width 106 height 22
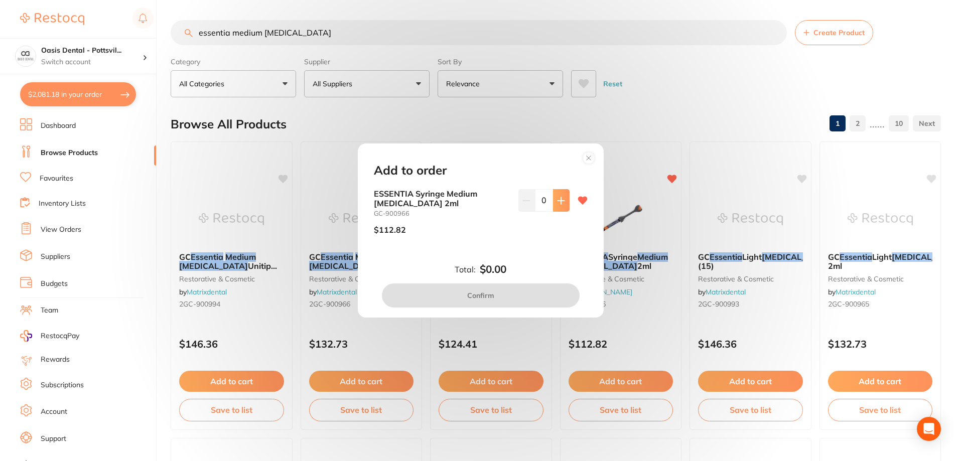
click at [561, 200] on icon at bounding box center [561, 201] width 8 height 8
type input "1"
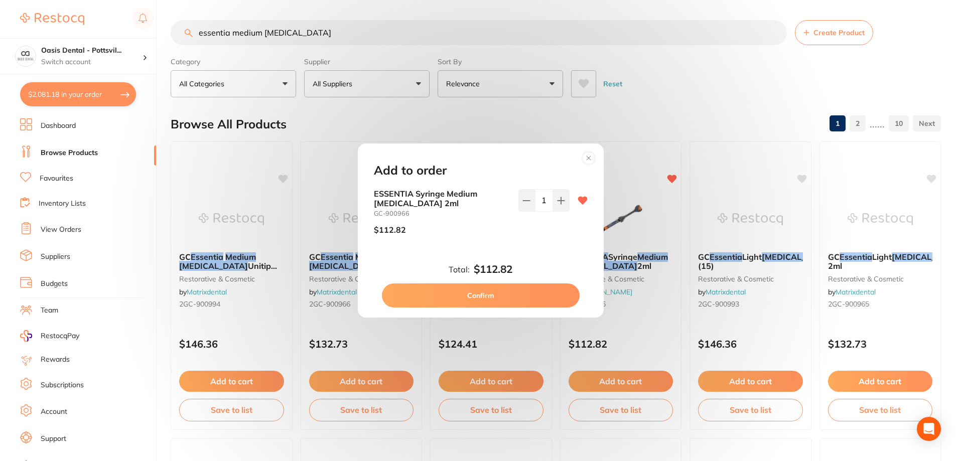
click at [487, 297] on button "Confirm" at bounding box center [481, 295] width 198 height 24
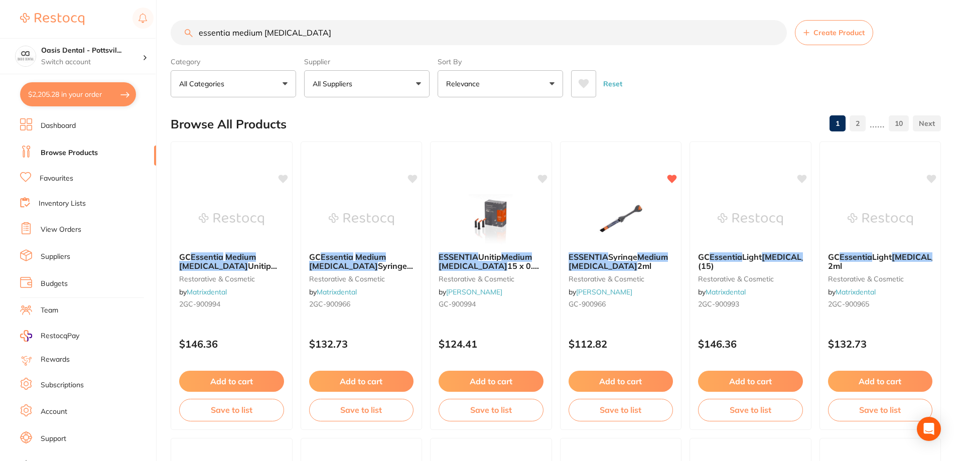
click at [88, 97] on button "$2,205.28 in your order" at bounding box center [78, 94] width 116 height 24
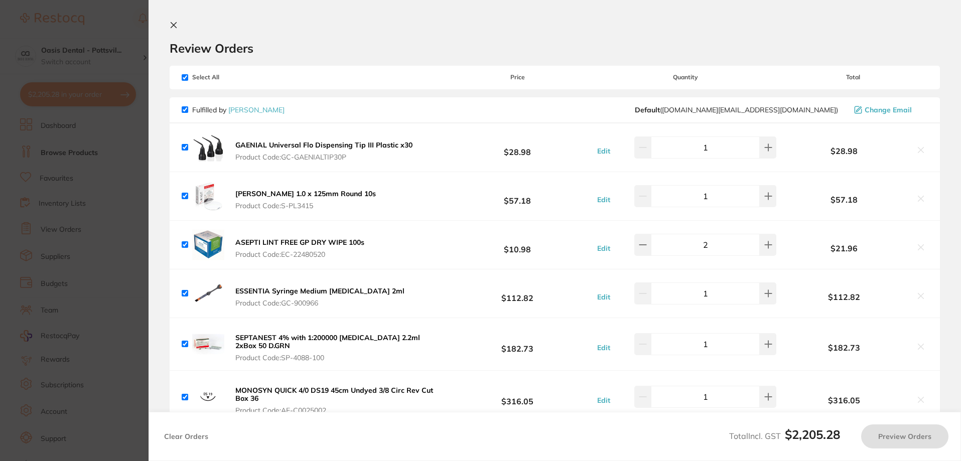
checkbox input "true"
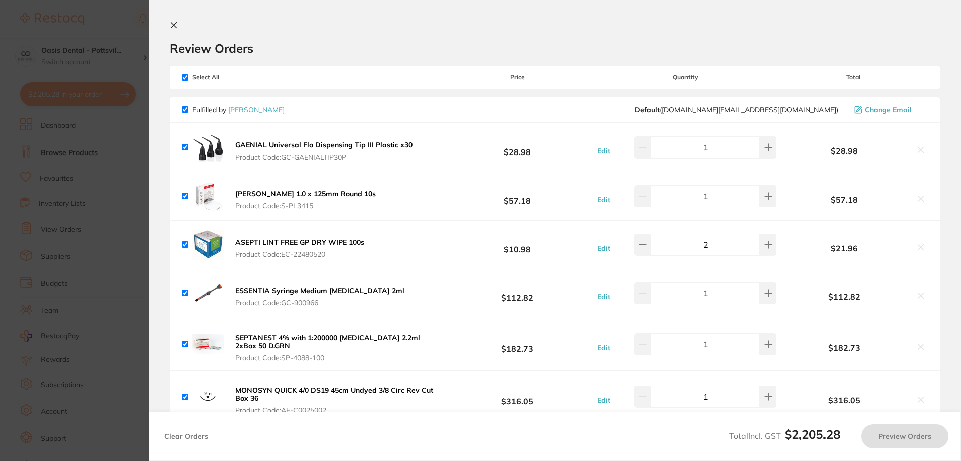
checkbox input "true"
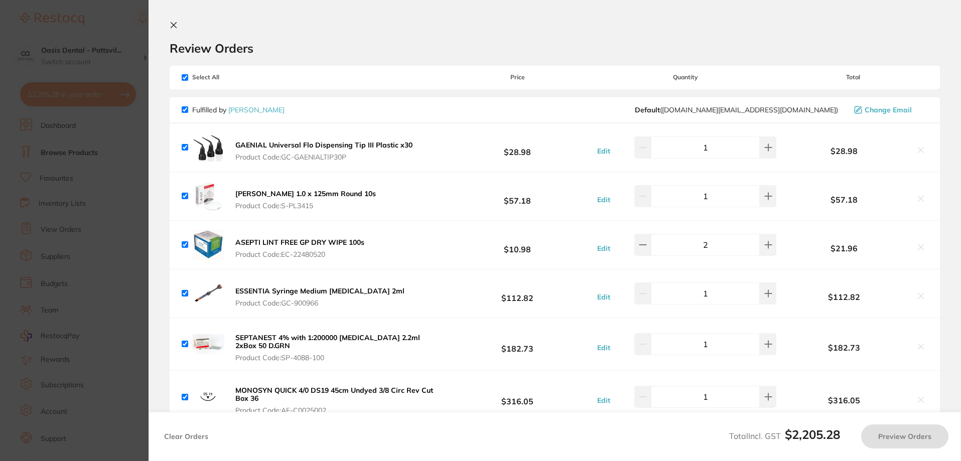
checkbox input "true"
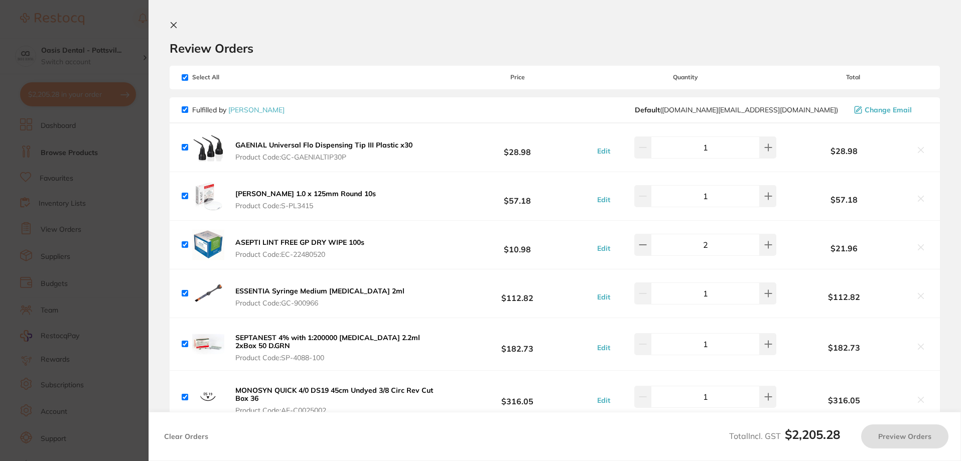
checkbox input "true"
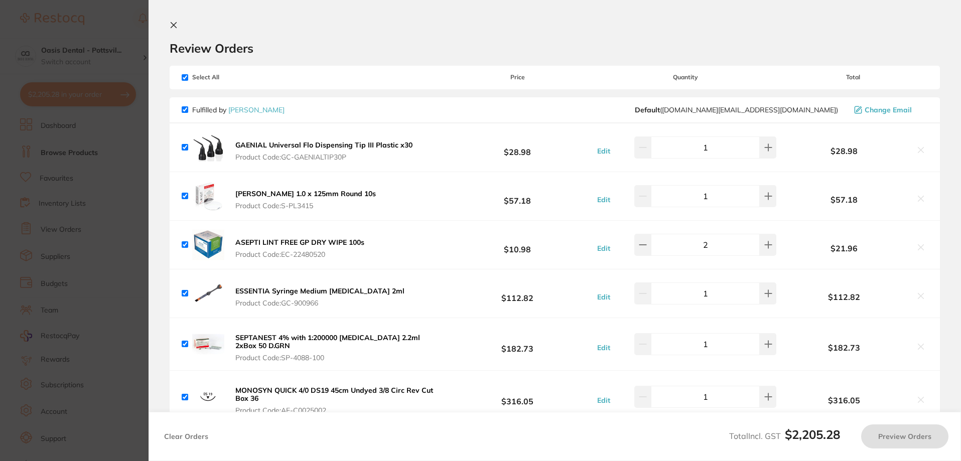
checkbox input "true"
click at [175, 24] on icon at bounding box center [174, 26] width 6 height 6
click at [963, 212] on html "$2,205.28 Oasis Dental - Pottsvil... Switch account Oasis Dental - Pottsville $…" at bounding box center [481, 230] width 963 height 461
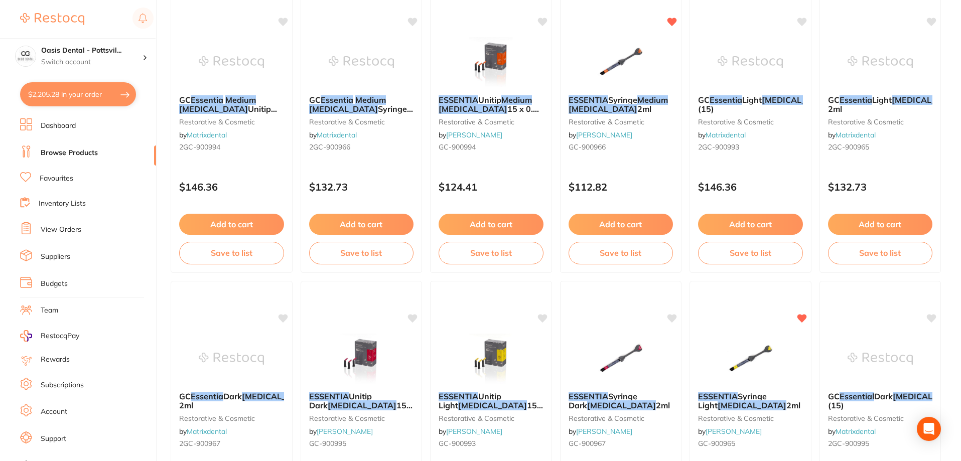
scroll to position [101, 0]
